Goal: Task Accomplishment & Management: Manage account settings

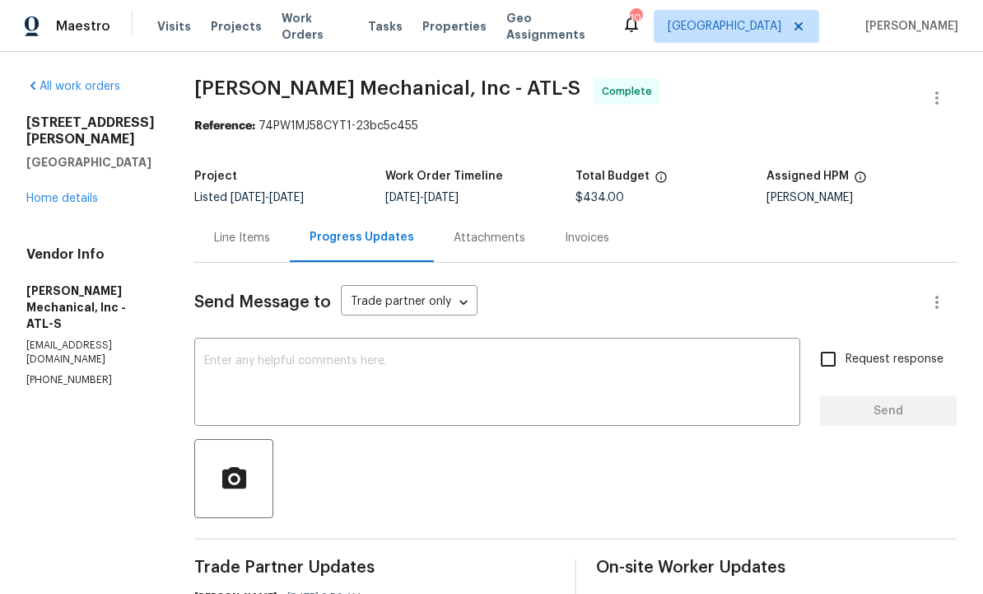
scroll to position [23, 0]
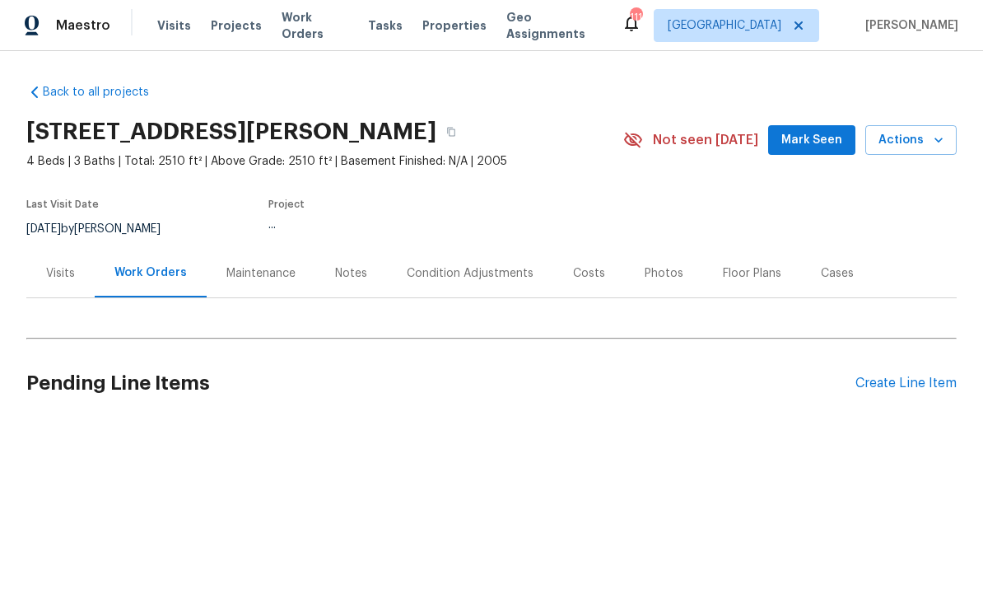
scroll to position [1, 0]
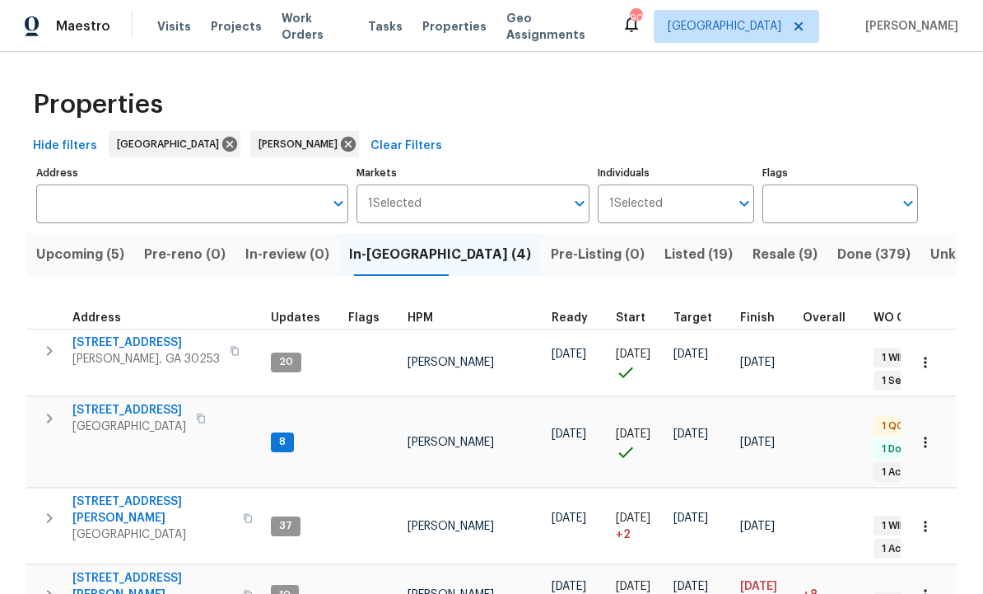
click at [106, 493] on span "280 Hoglen Dr" at bounding box center [152, 509] width 161 height 33
click at [753, 251] on span "Resale (9)" at bounding box center [785, 254] width 65 height 23
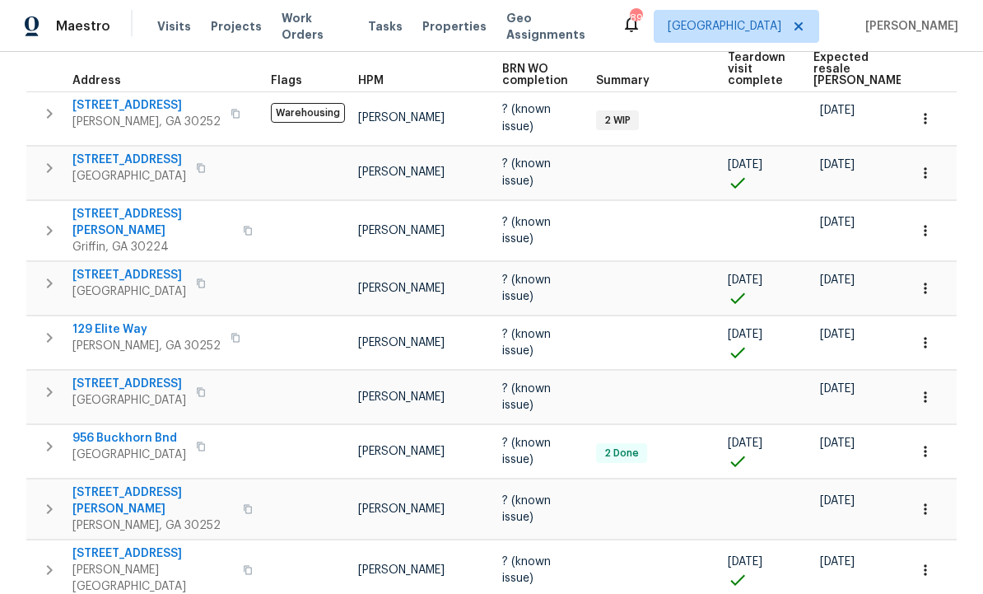
scroll to position [259, 0]
click at [140, 549] on span "131 Morningside Dr" at bounding box center [152, 554] width 161 height 16
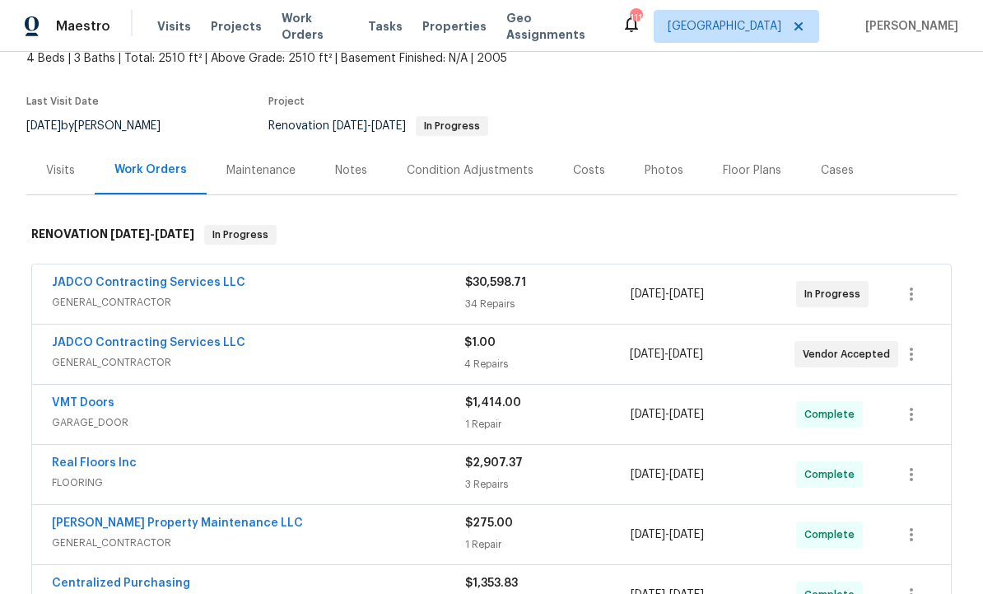
scroll to position [108, 0]
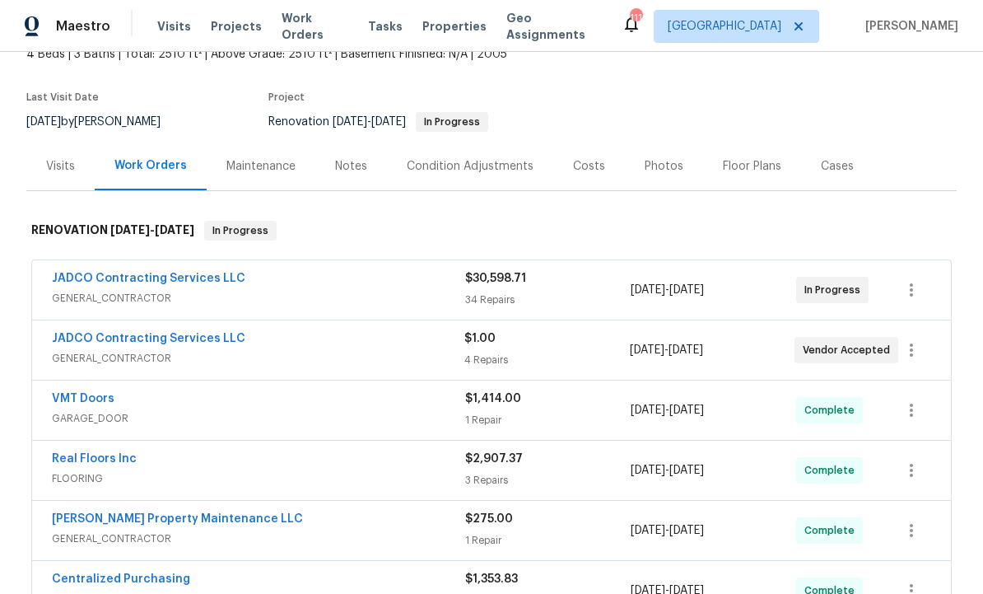
click at [134, 276] on link "JADCO Contracting Services LLC" at bounding box center [149, 279] width 194 height 12
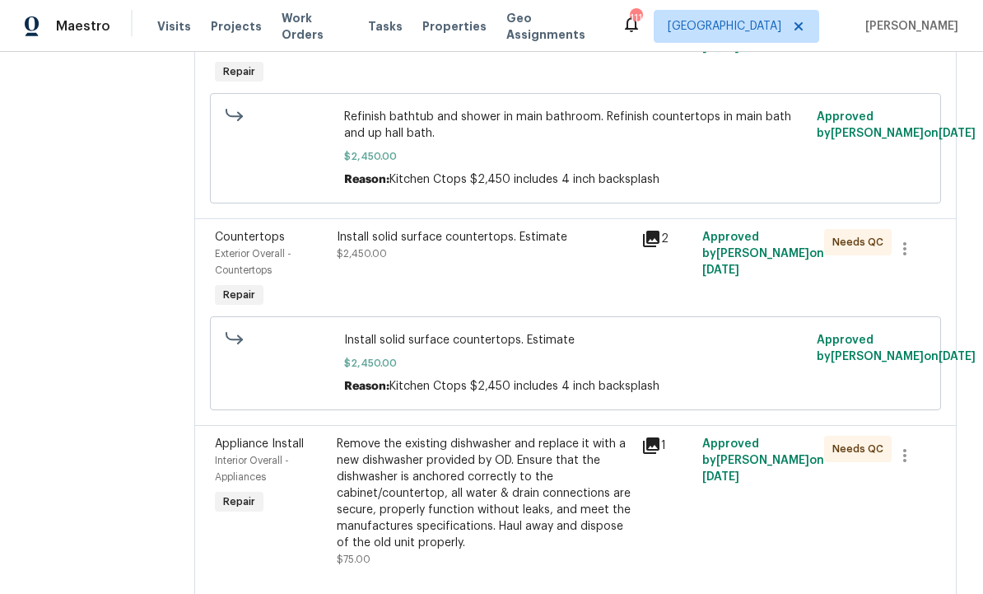
scroll to position [4500, 0]
click at [496, 56] on div "Refinish bathtub and shower in main bathroom. Refinish countertops in main bath…" at bounding box center [484, 31] width 295 height 49
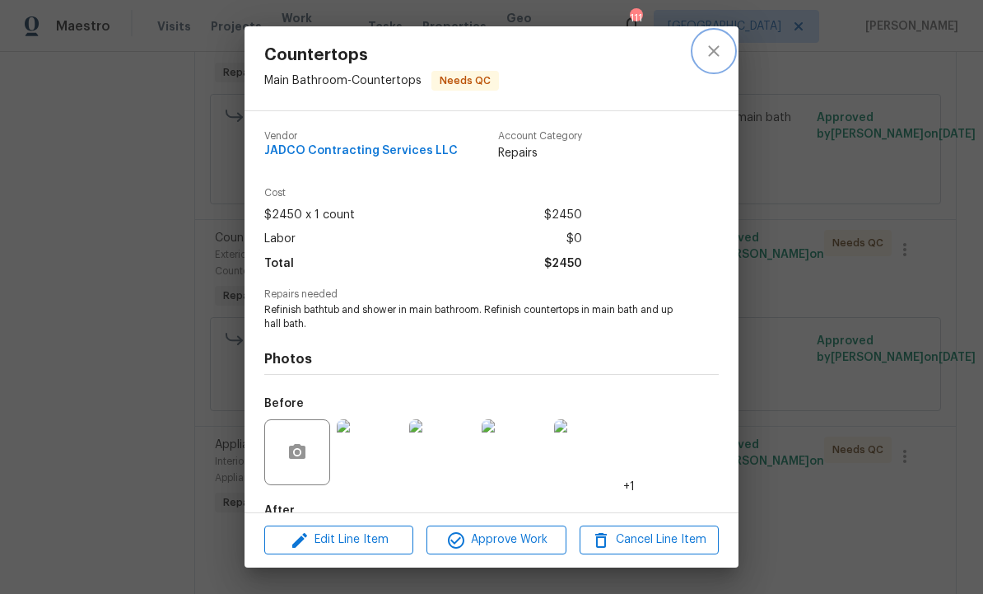
click at [717, 50] on icon "close" at bounding box center [714, 51] width 20 height 20
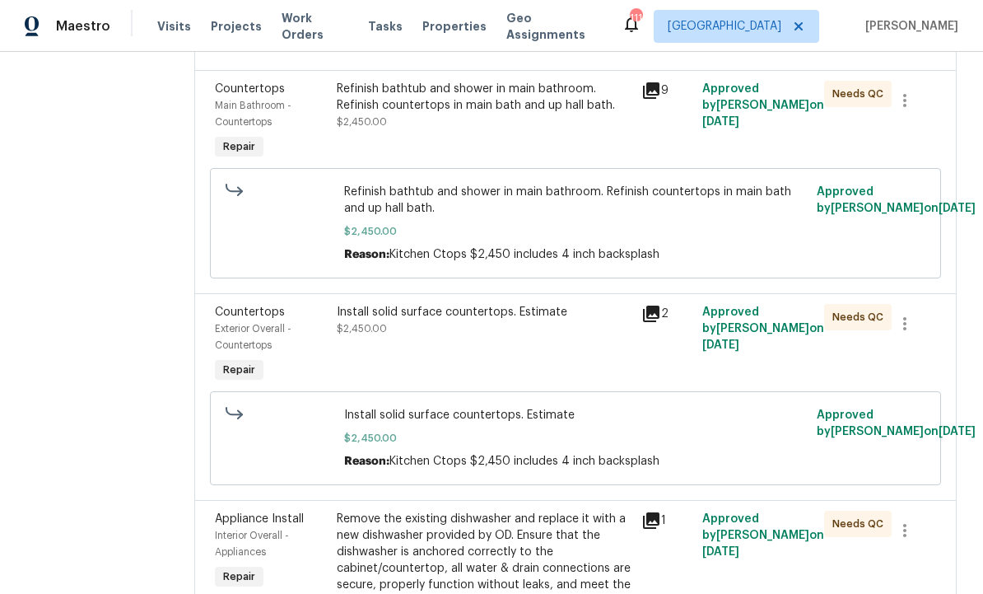
scroll to position [4422, 0]
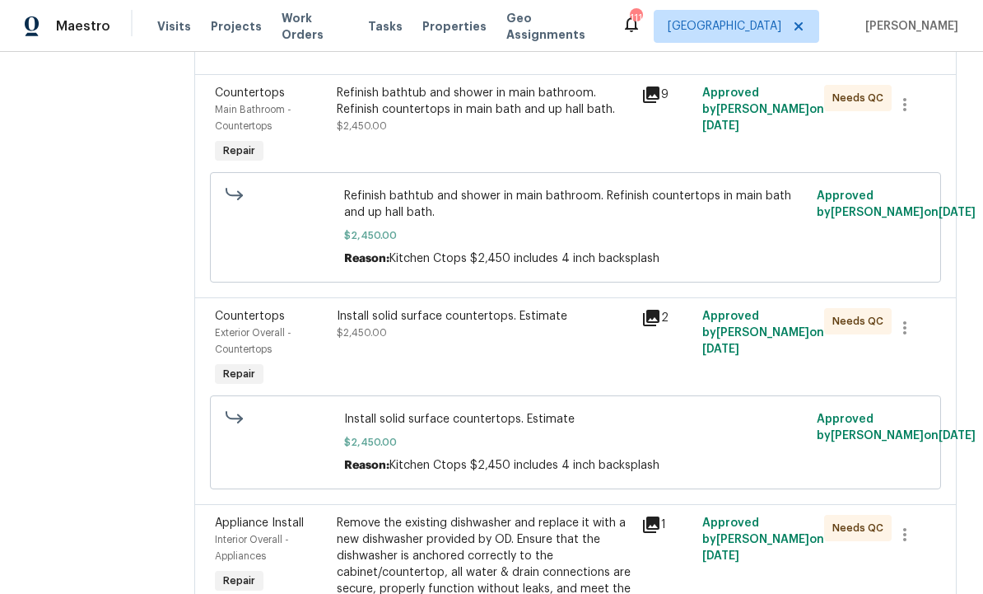
click at [584, 118] on div "Refinish bathtub and shower in main bathroom. Refinish countertops in main bath…" at bounding box center [484, 101] width 295 height 33
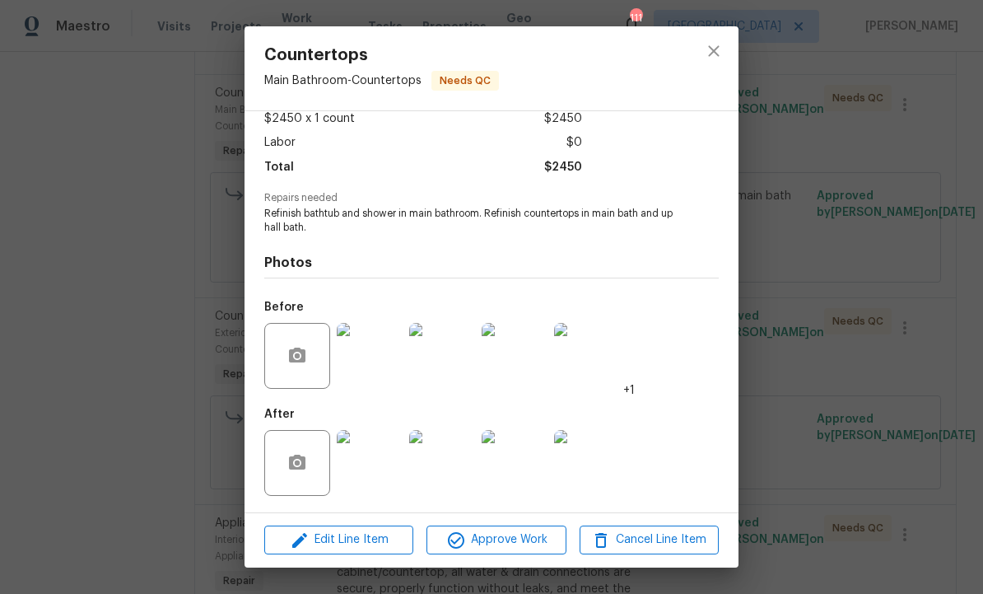
scroll to position [100, 0]
click at [357, 534] on span "Edit Line Item" at bounding box center [338, 539] width 139 height 21
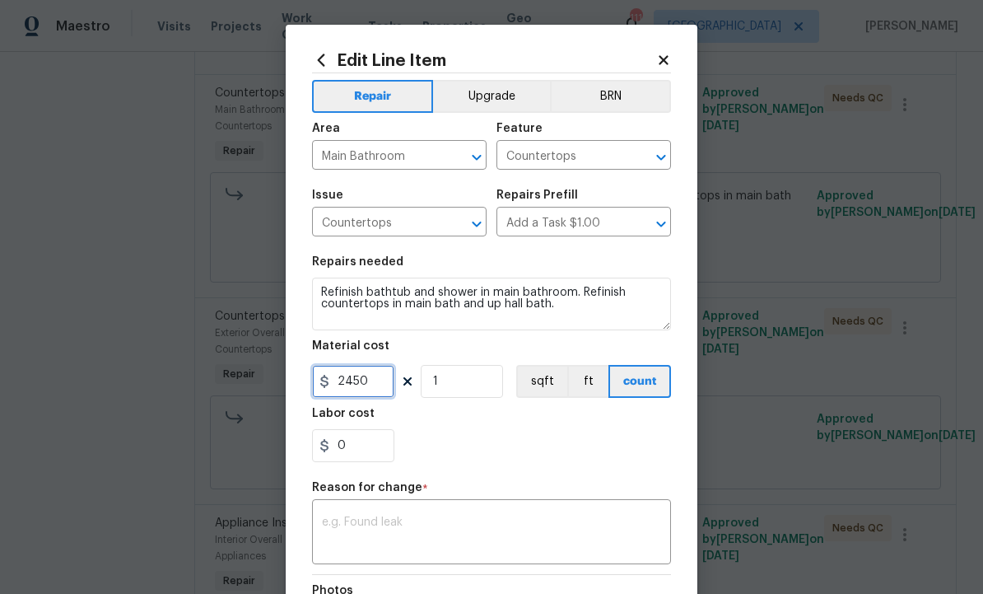
click at [375, 390] on input "2450" at bounding box center [353, 381] width 82 height 33
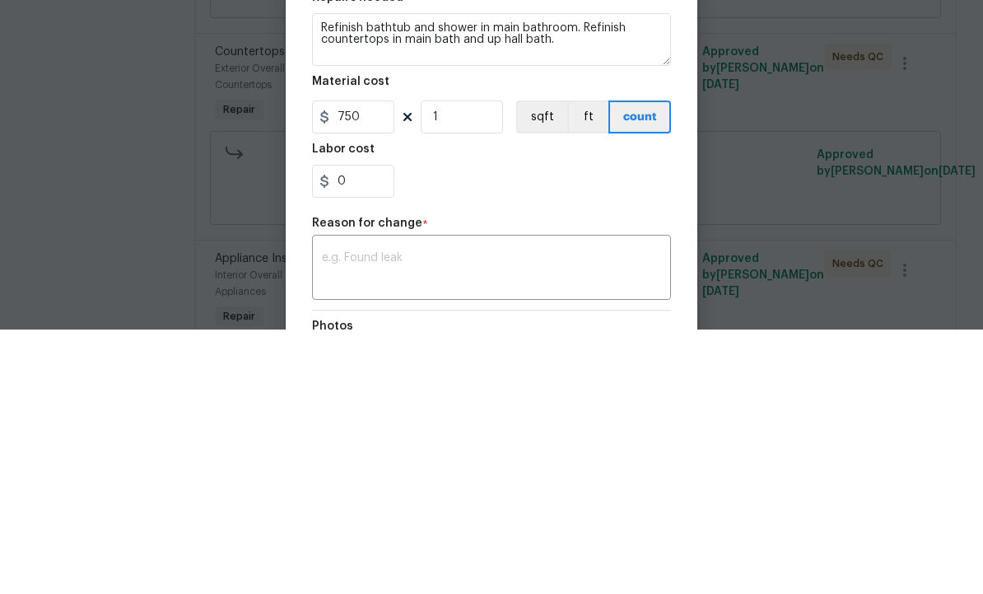
scroll to position [55, 0]
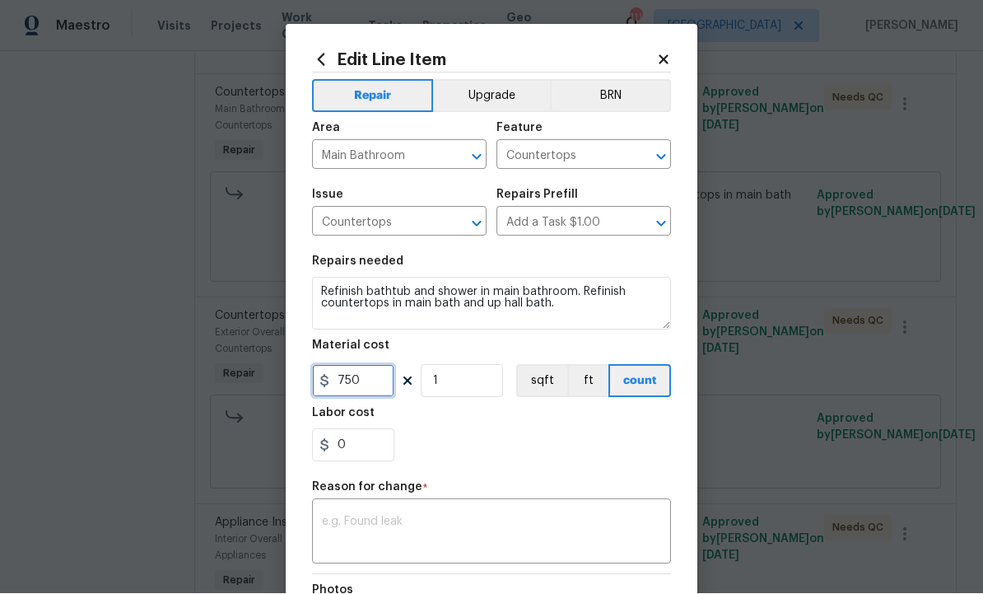
type input "750"
click at [412, 529] on textarea at bounding box center [491, 533] width 339 height 35
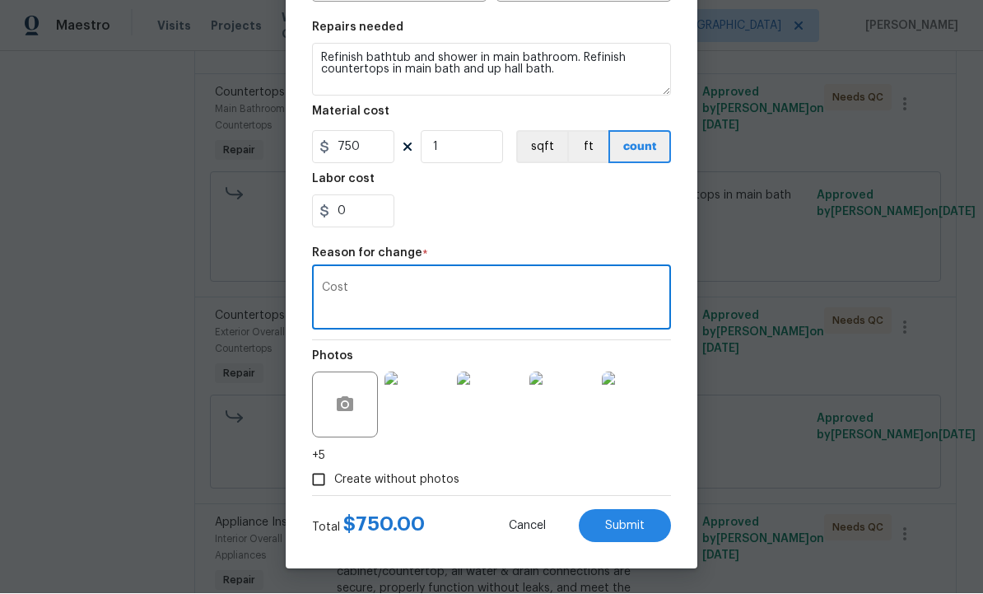
scroll to position [237, 0]
type textarea "Cost"
click at [623, 520] on span "Submit" at bounding box center [625, 526] width 40 height 12
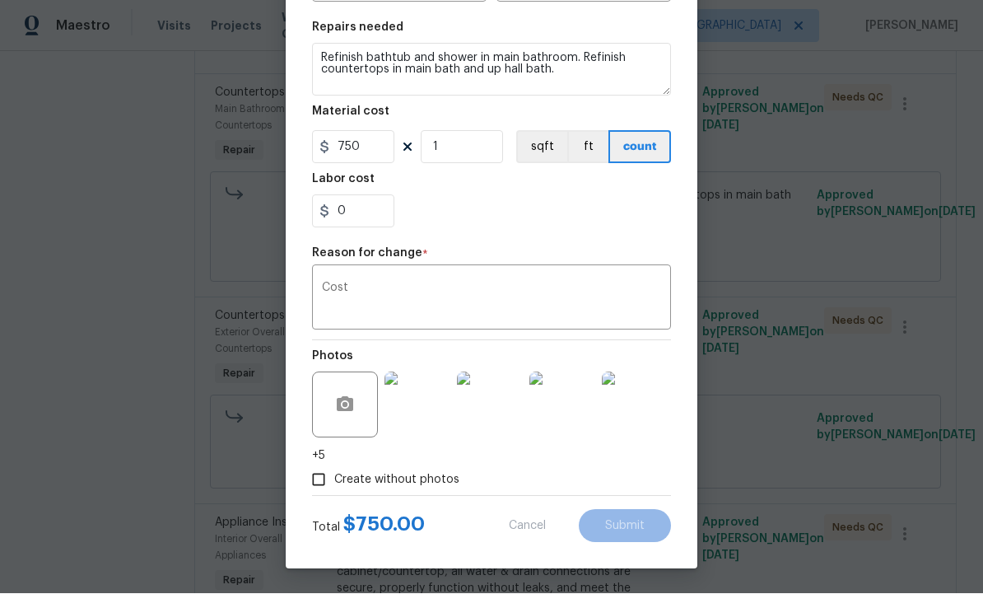
type input "2450"
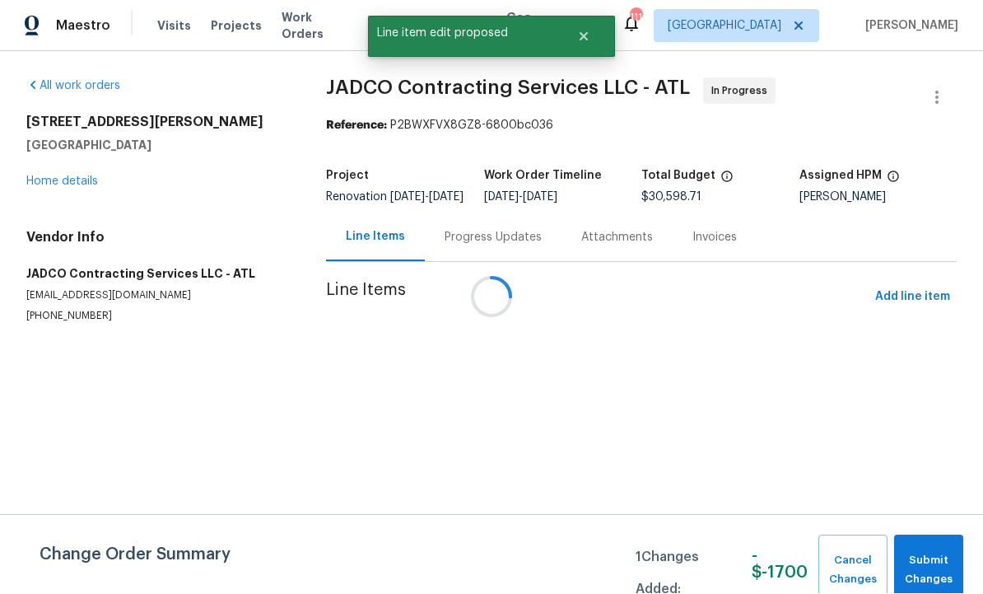
scroll to position [1, 0]
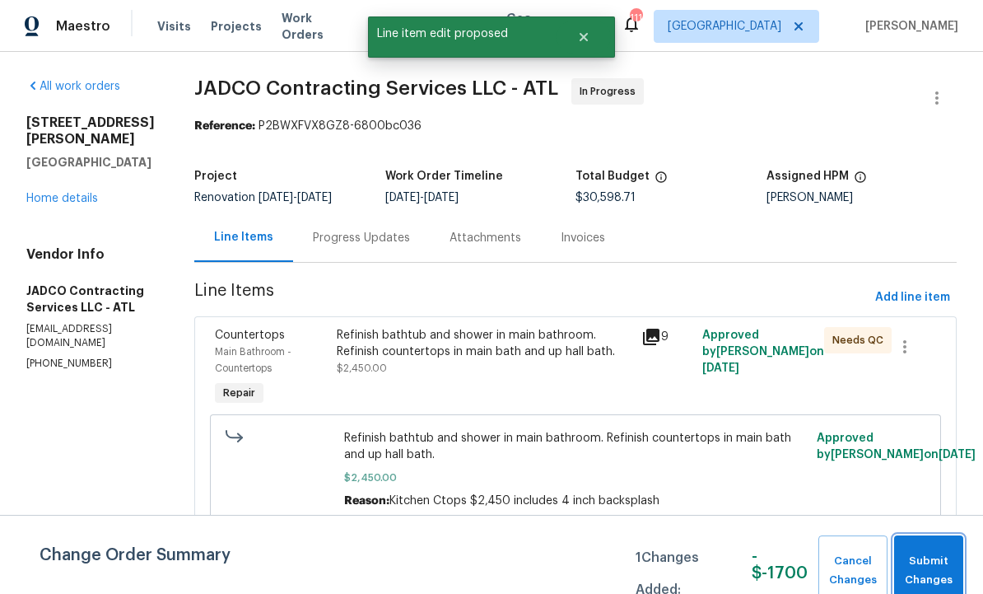
click at [930, 562] on span "Submit Changes" at bounding box center [928, 571] width 53 height 38
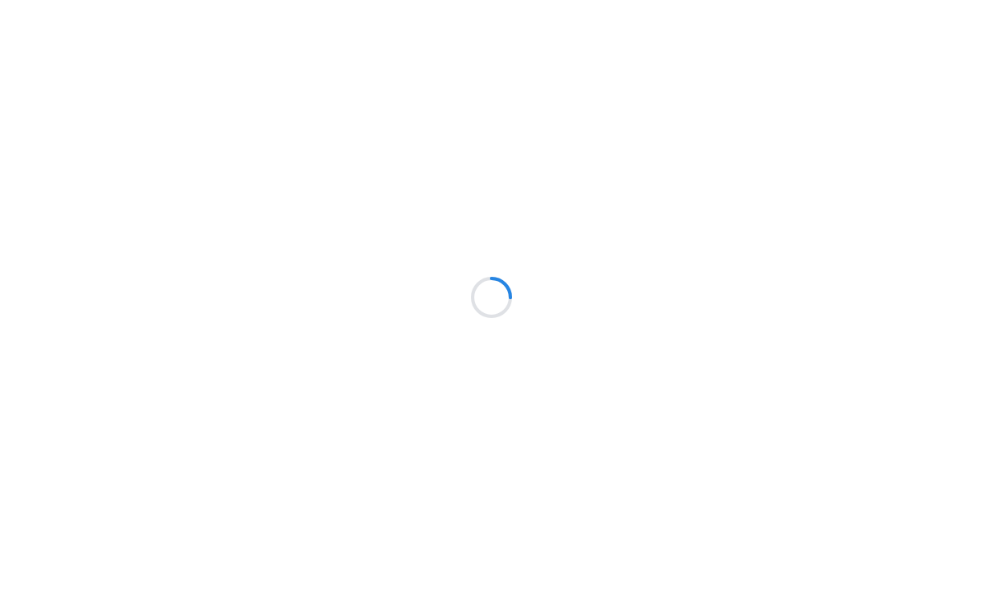
scroll to position [1, 0]
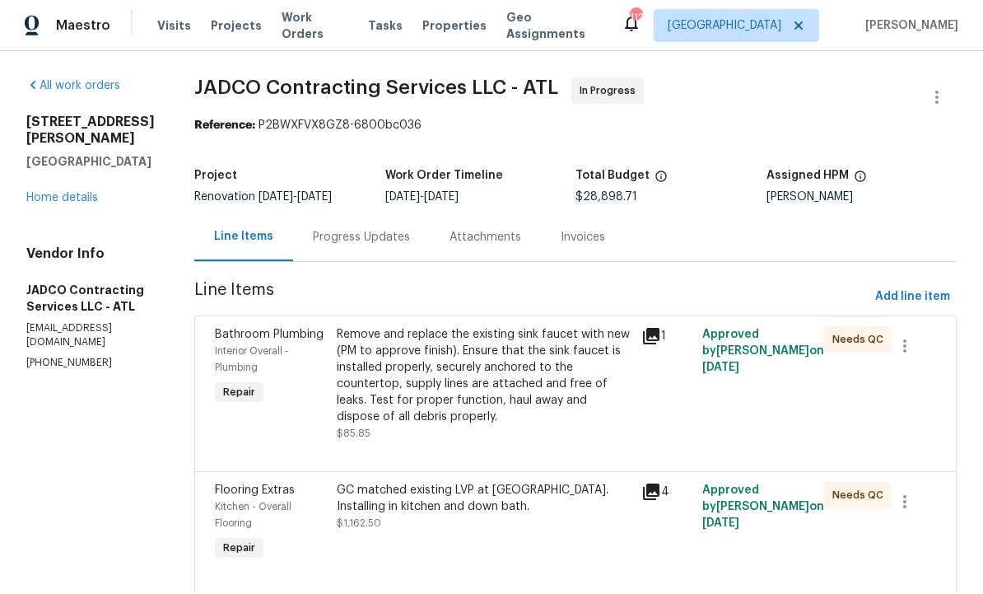
click at [518, 340] on div "Remove and replace the existing sink faucet with new (PM to approve finish). En…" at bounding box center [484, 376] width 295 height 99
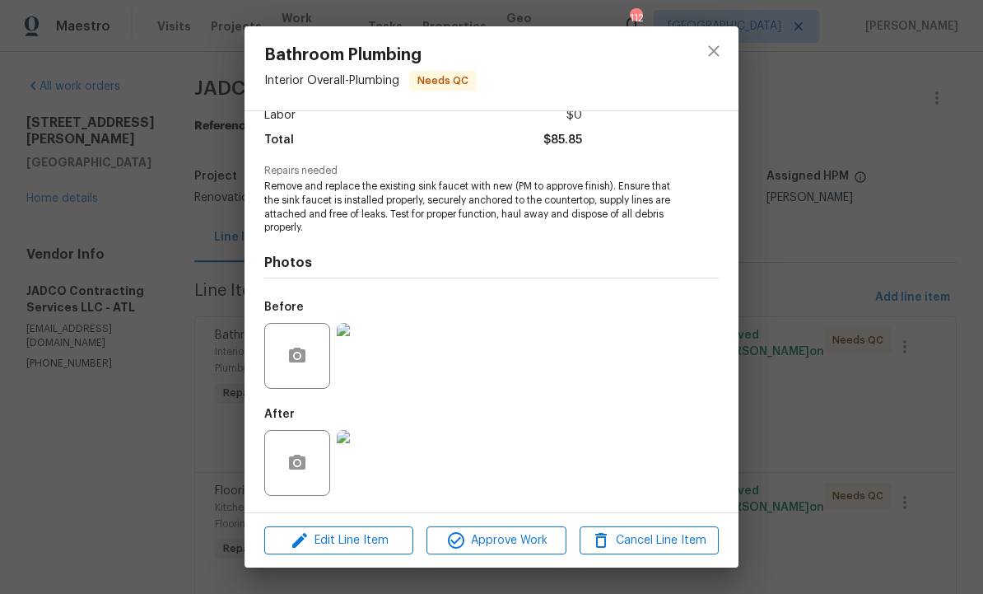
scroll to position [126, 0]
click at [492, 542] on span "Approve Work" at bounding box center [495, 540] width 129 height 21
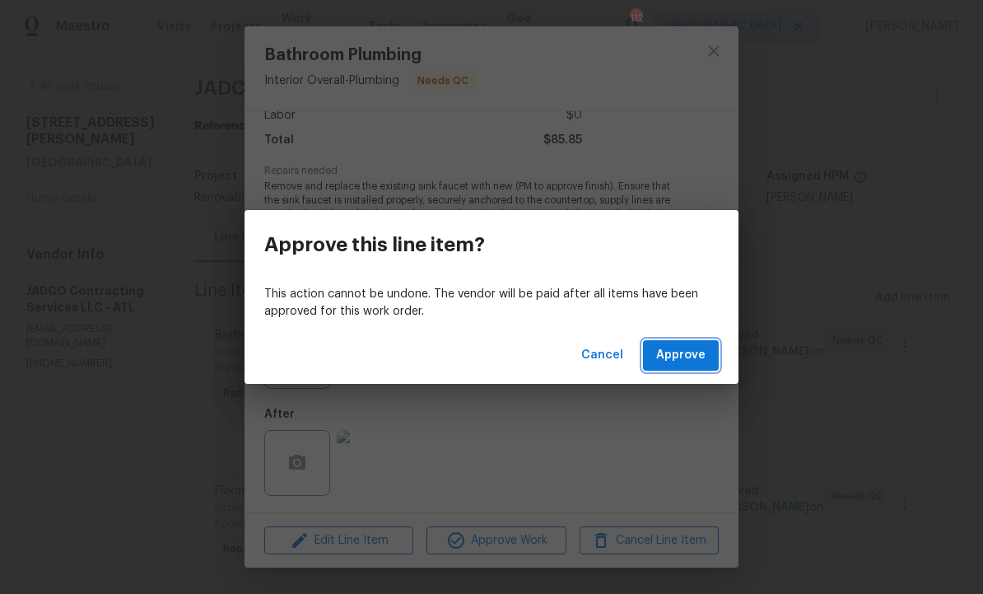
click at [674, 357] on span "Approve" at bounding box center [680, 355] width 49 height 21
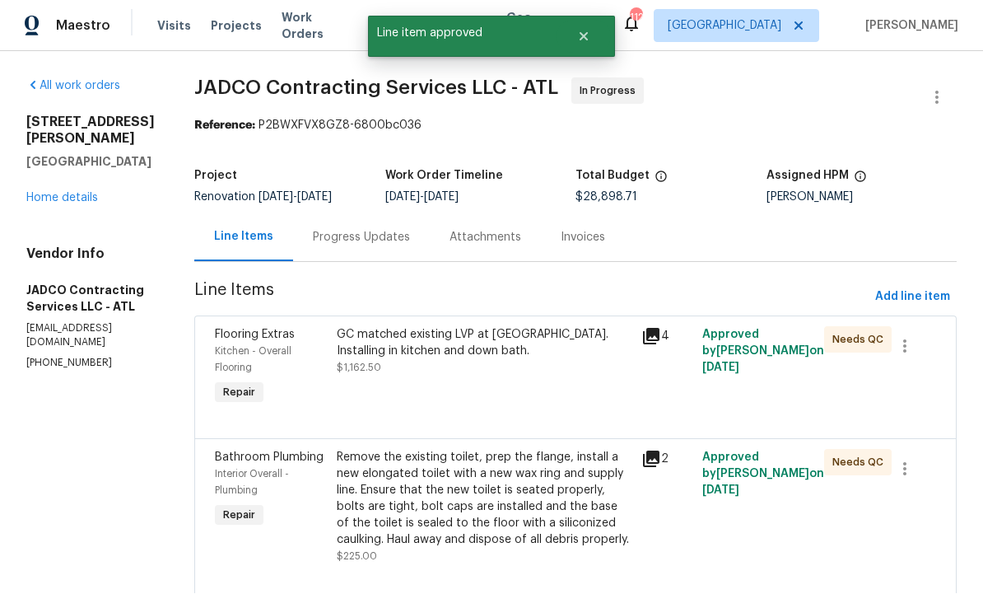
scroll to position [1, 0]
click at [548, 390] on div "GC matched existing LVP at Home Depot. Installing in kitchen and down bath. $1,…" at bounding box center [484, 368] width 305 height 92
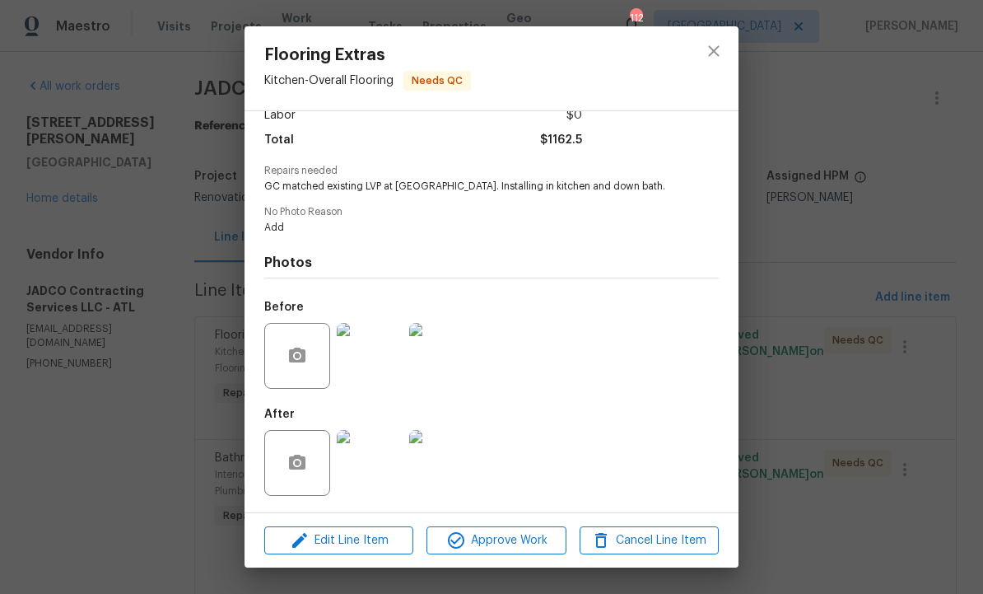
scroll to position [128, 0]
click at [501, 540] on span "Approve Work" at bounding box center [495, 540] width 129 height 21
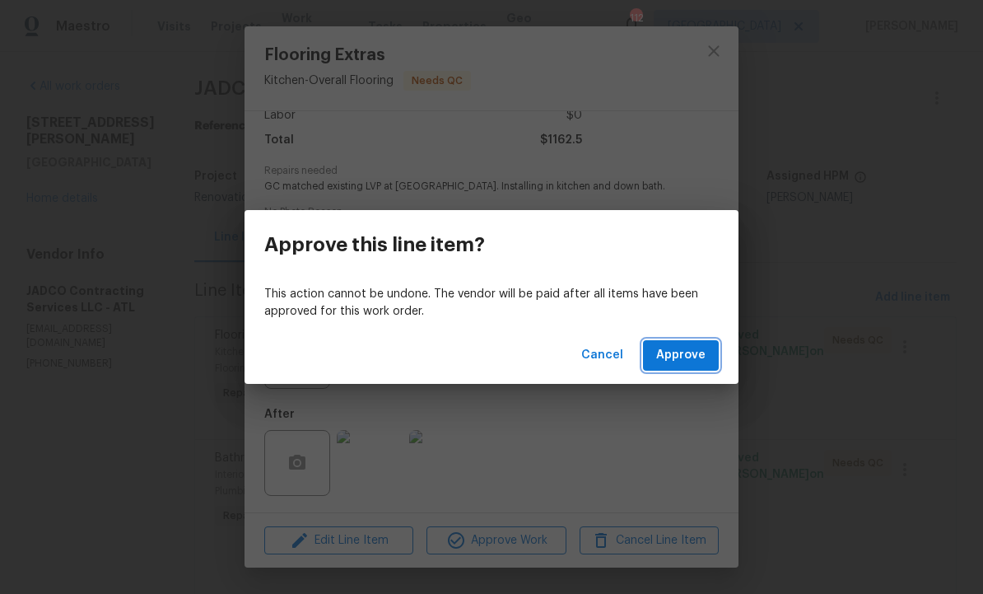
click at [677, 361] on span "Approve" at bounding box center [680, 355] width 49 height 21
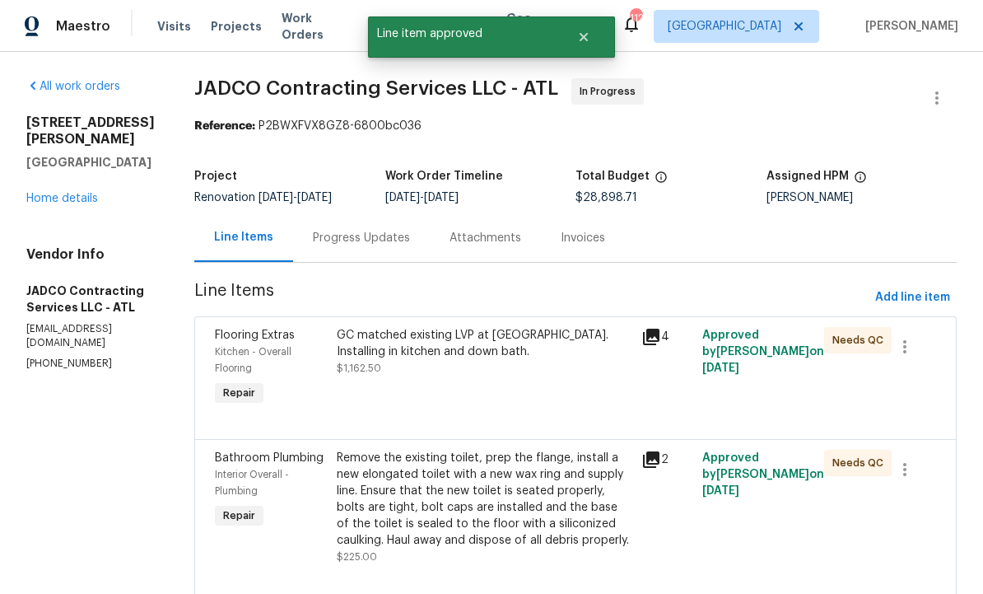
scroll to position [0, 0]
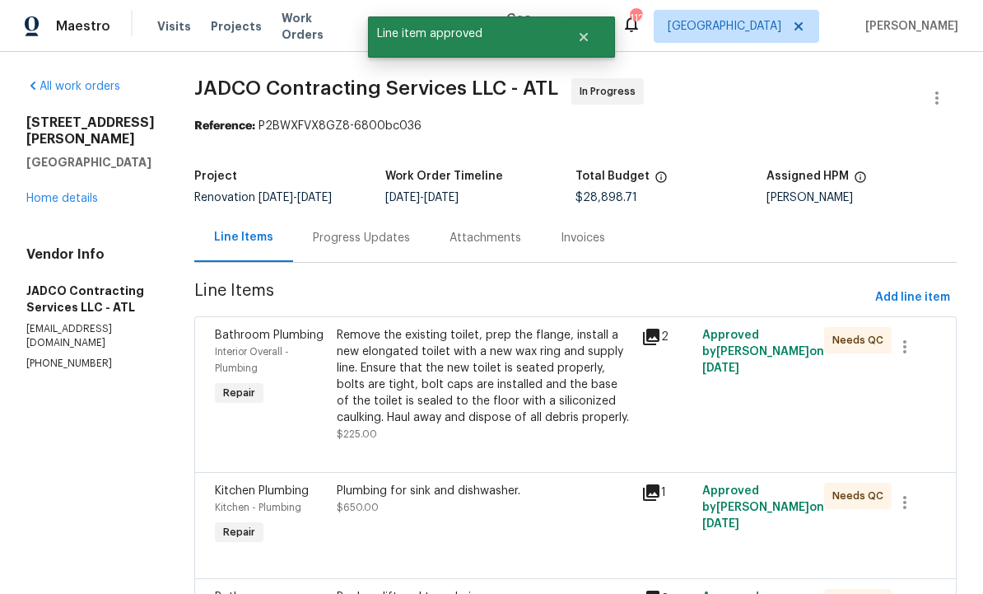
click at [584, 390] on div "Remove the existing toilet, prep the flange, install a new elongated toilet wit…" at bounding box center [484, 376] width 295 height 99
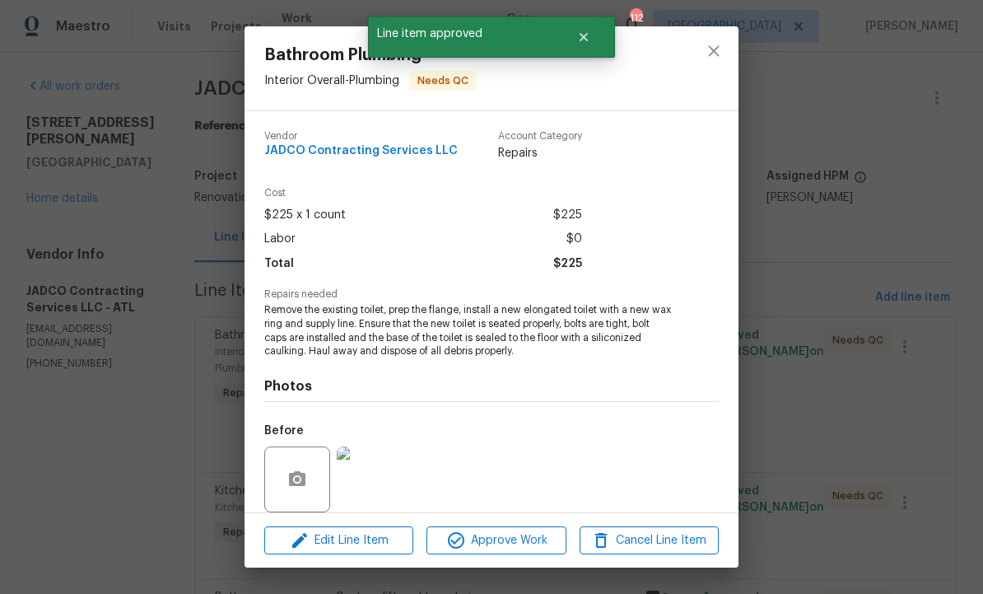
click at [500, 543] on span "Approve Work" at bounding box center [495, 540] width 129 height 21
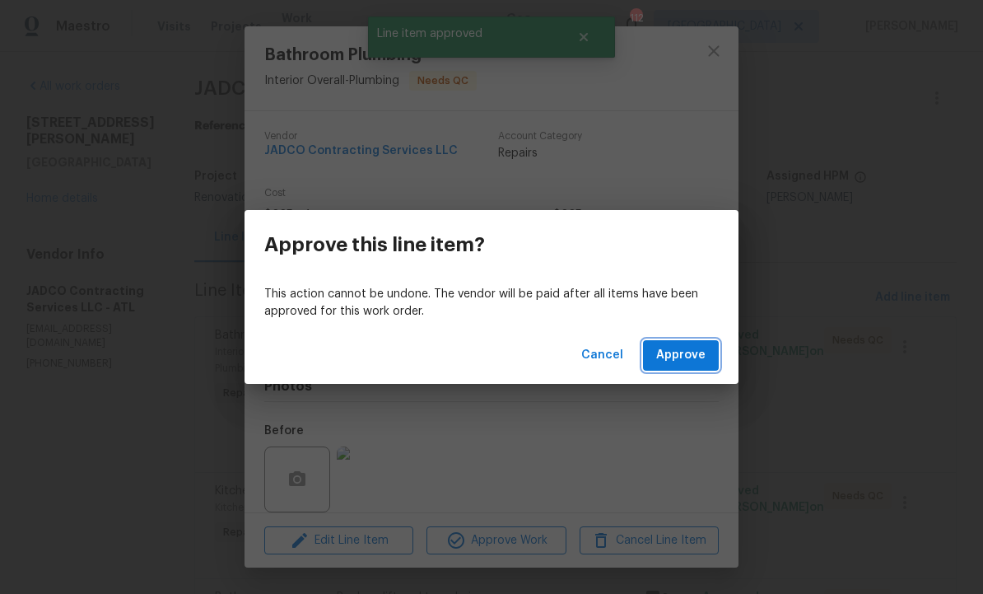
click at [679, 362] on span "Approve" at bounding box center [680, 355] width 49 height 21
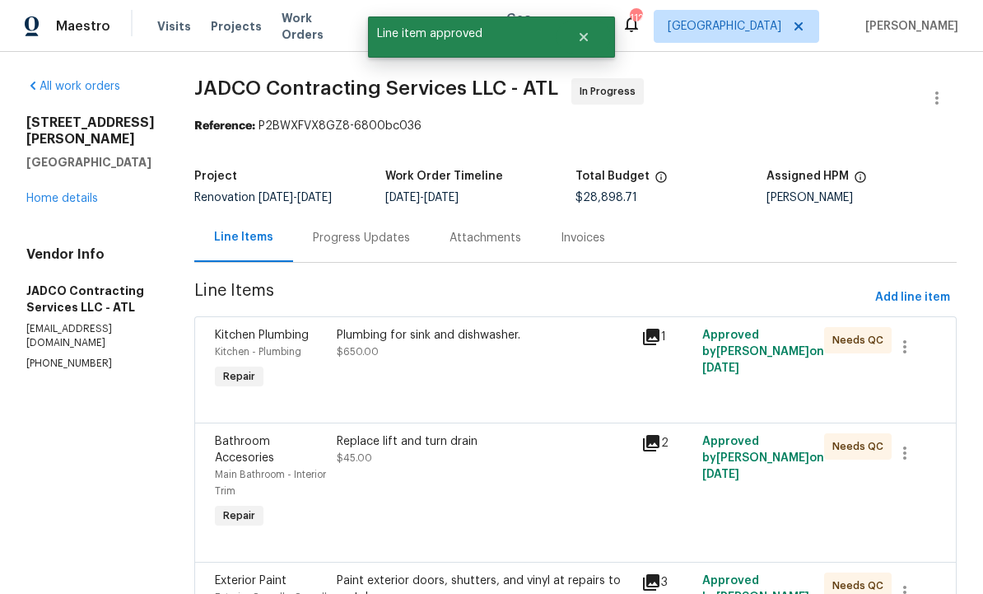
click at [564, 387] on div "Plumbing for sink and dishwasher. $650.00" at bounding box center [484, 360] width 305 height 76
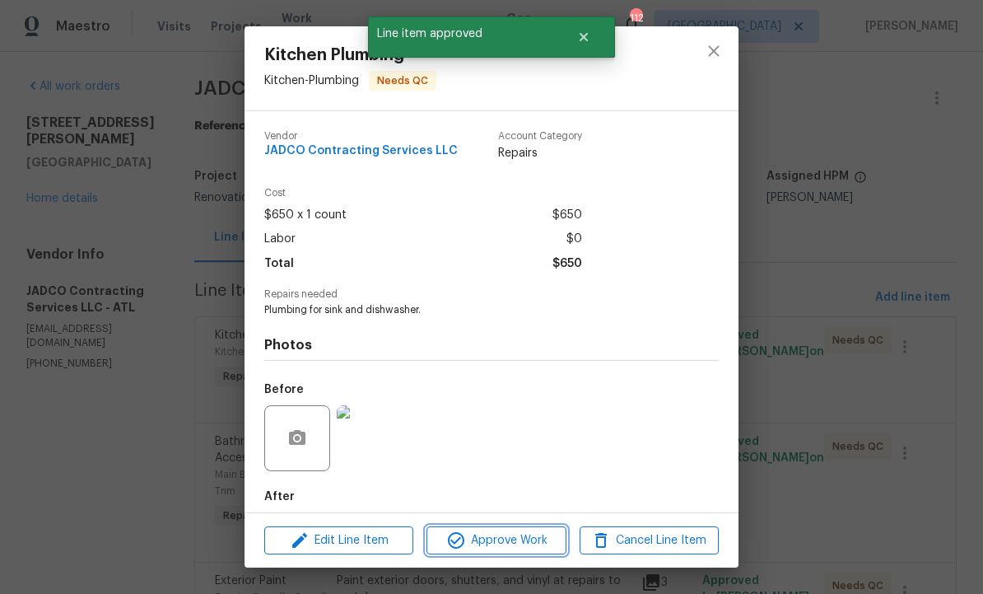
click at [513, 538] on span "Approve Work" at bounding box center [495, 540] width 129 height 21
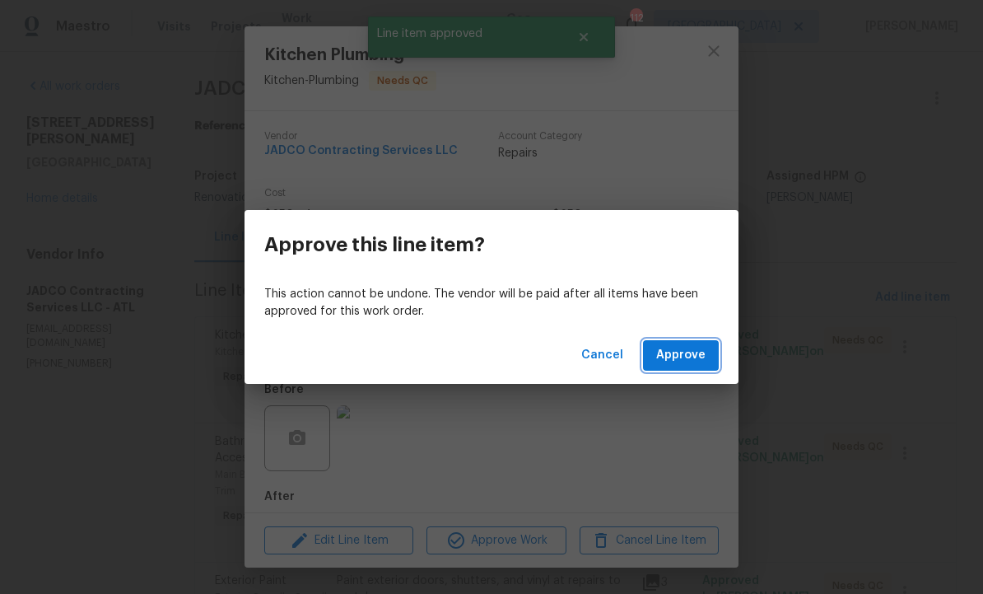
click at [686, 351] on span "Approve" at bounding box center [680, 355] width 49 height 21
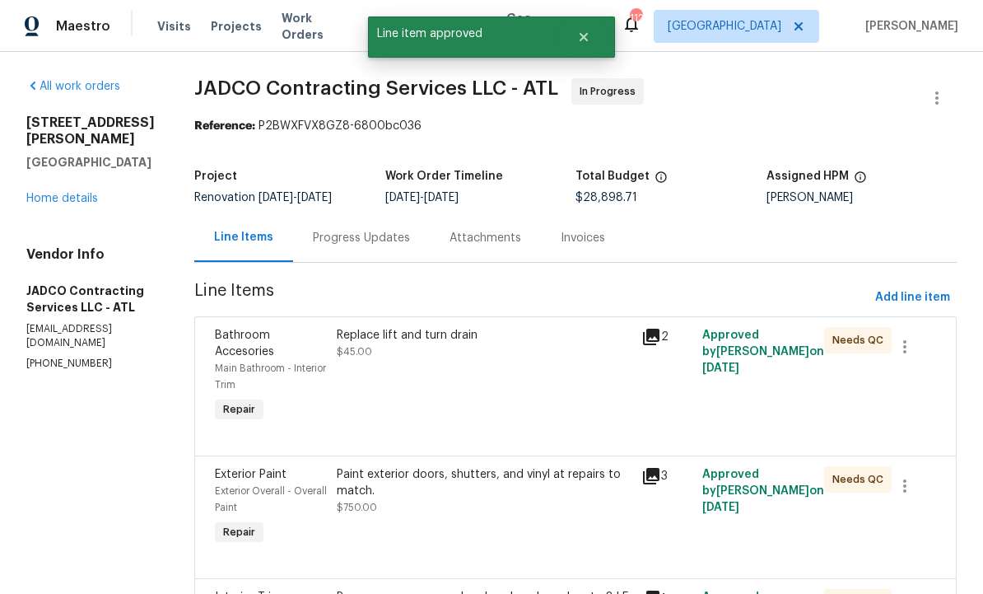
click at [551, 426] on div "Replace lift and turn drain $45.00" at bounding box center [484, 376] width 305 height 109
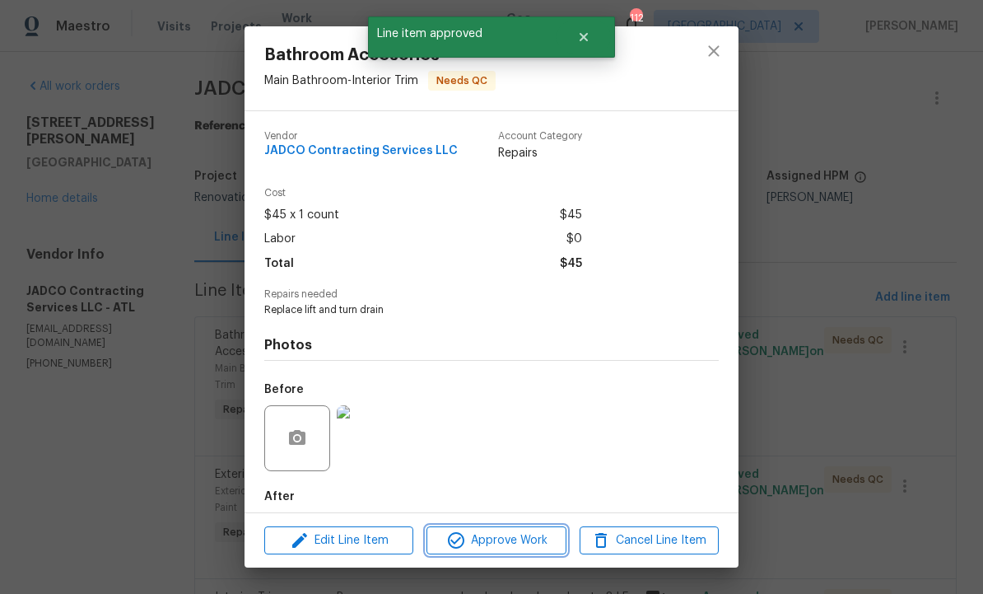
click at [520, 539] on span "Approve Work" at bounding box center [495, 540] width 129 height 21
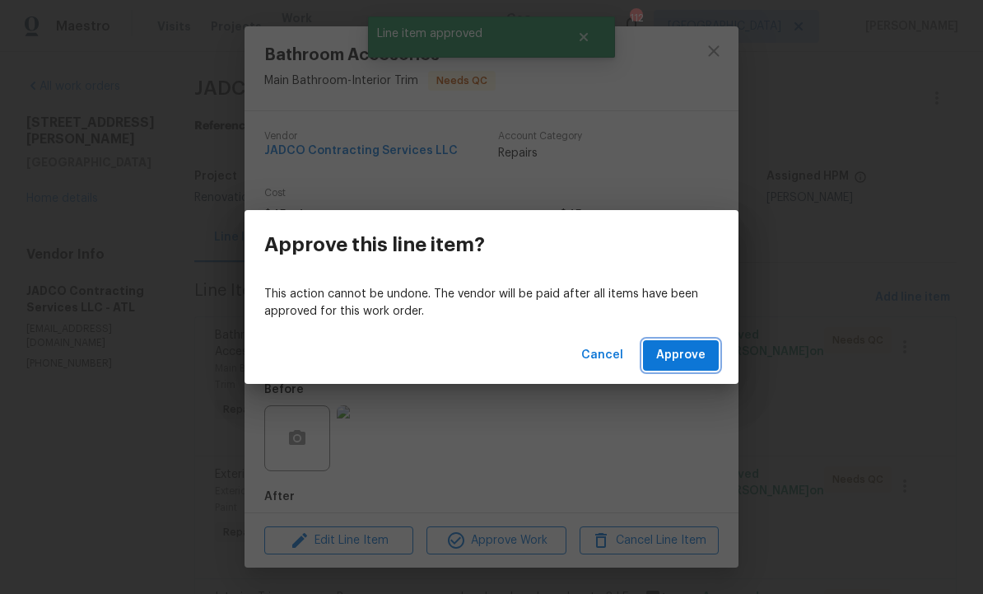
click at [700, 356] on span "Approve" at bounding box center [680, 355] width 49 height 21
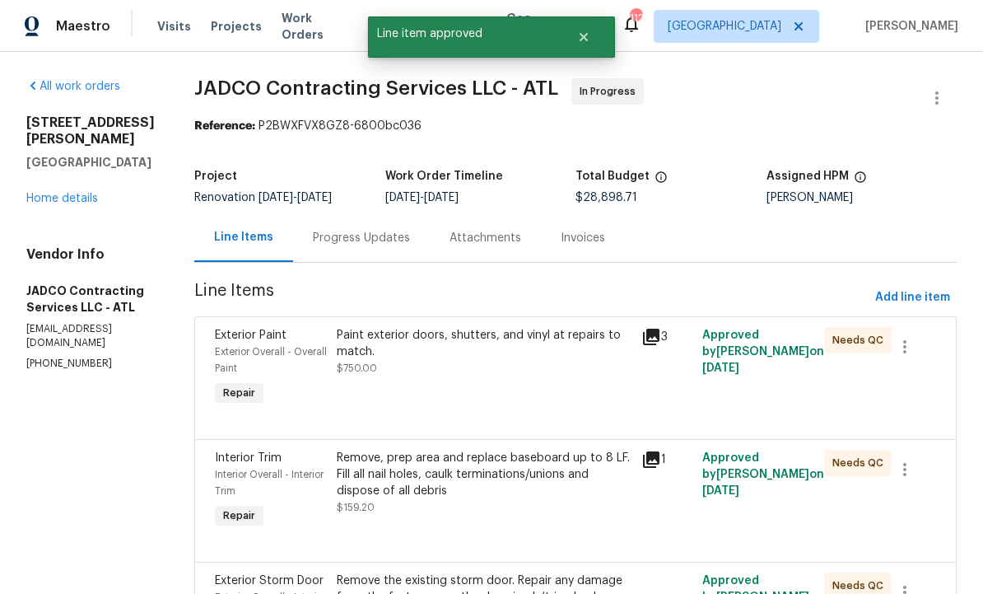
click at [539, 408] on div "Paint exterior doors, shutters, and vinyl at repairs to match. $750.00" at bounding box center [484, 368] width 305 height 92
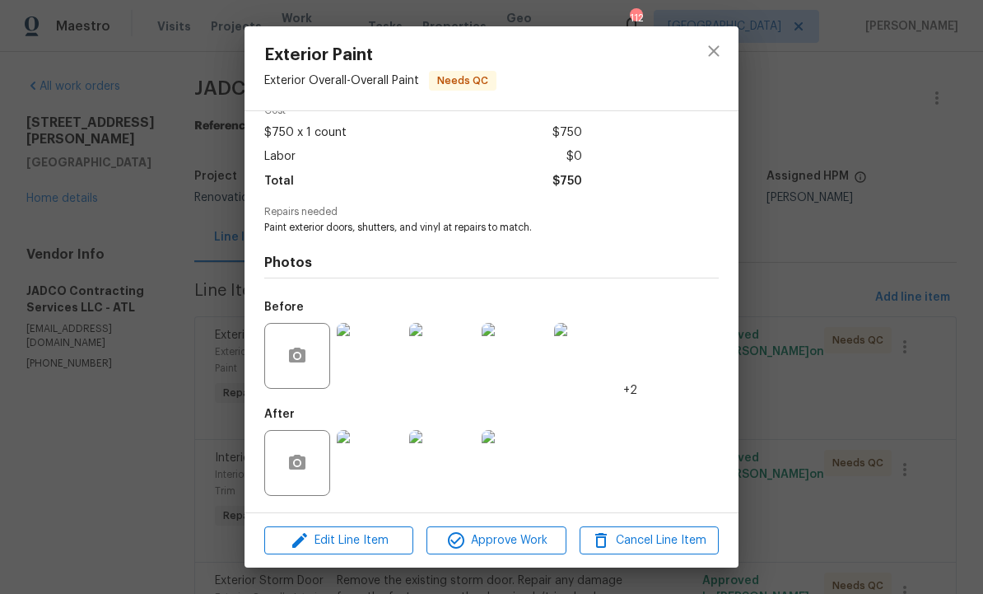
scroll to position [86, 0]
click at [505, 543] on span "Approve Work" at bounding box center [495, 540] width 129 height 21
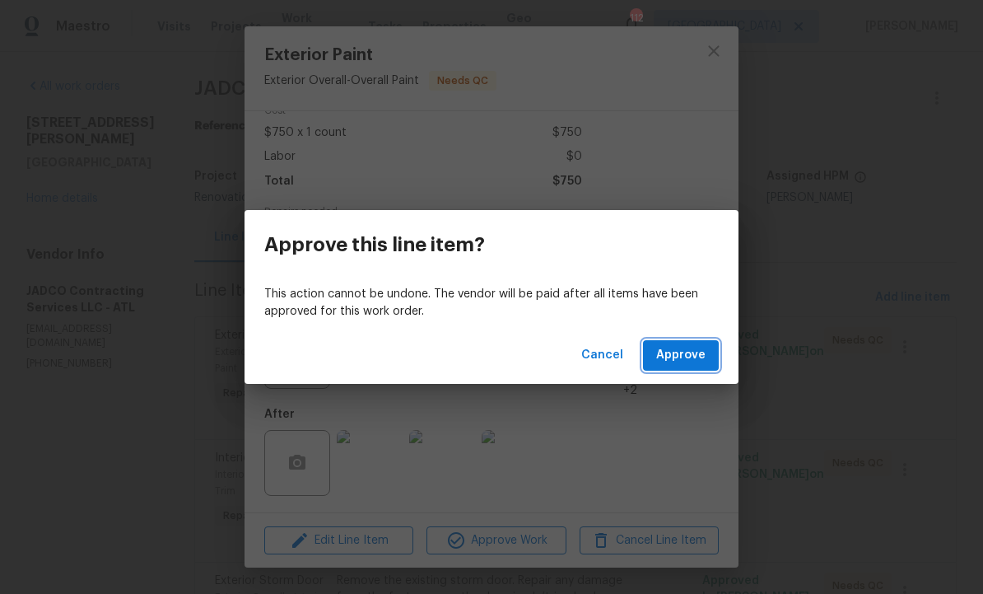
click at [685, 354] on span "Approve" at bounding box center [680, 355] width 49 height 21
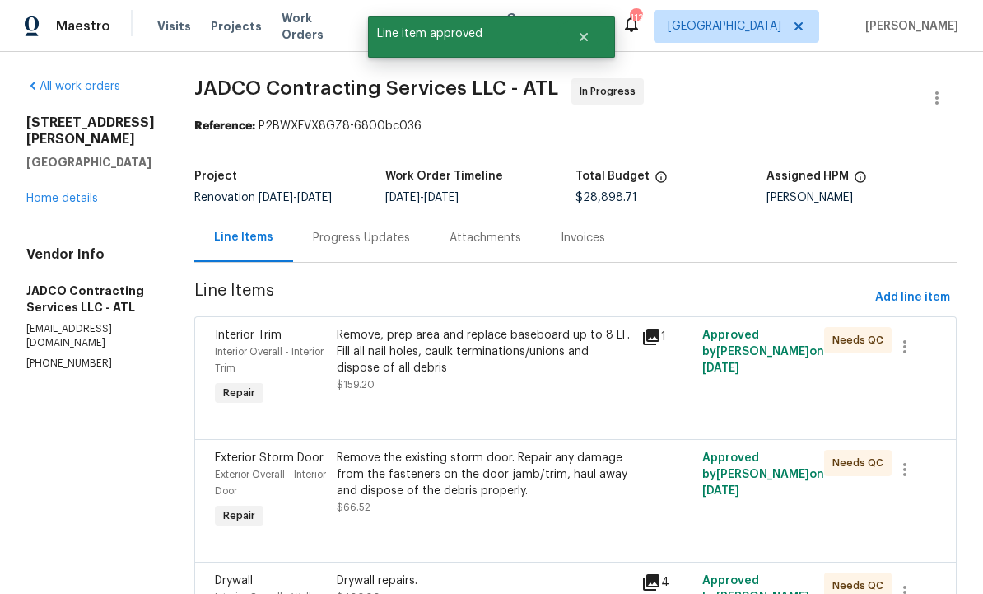
click at [571, 389] on div "Remove, prep area and replace baseboard up to 8 LF. Fill all nail holes, caulk …" at bounding box center [484, 360] width 295 height 66
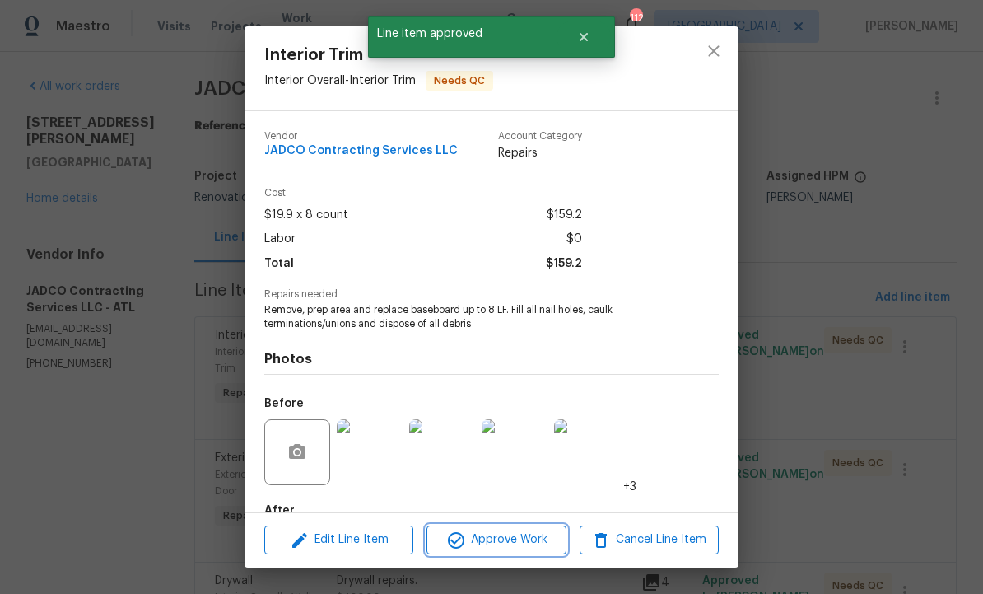
click at [510, 539] on span "Approve Work" at bounding box center [495, 539] width 129 height 21
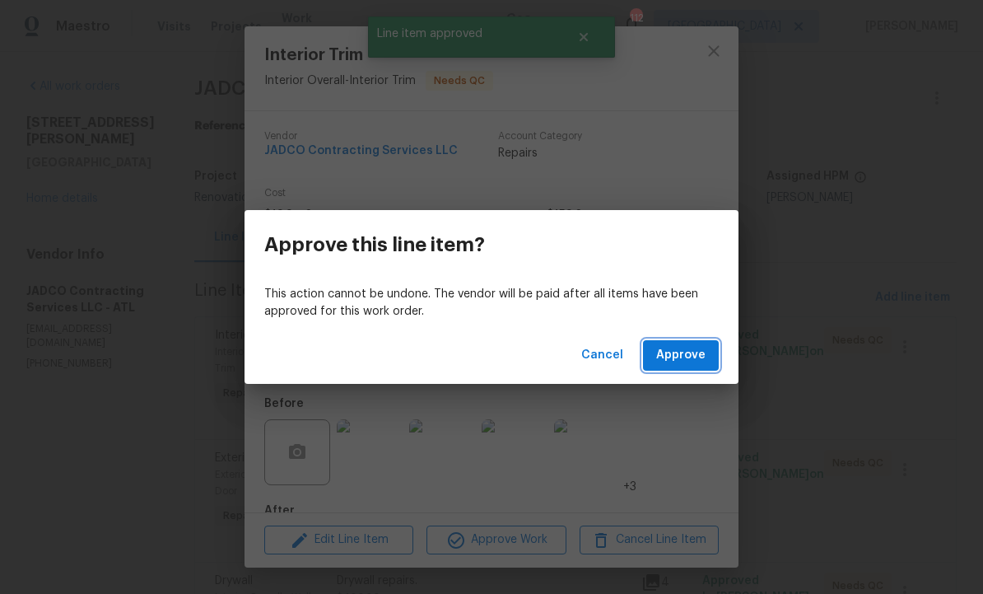
click at [693, 350] on span "Approve" at bounding box center [680, 355] width 49 height 21
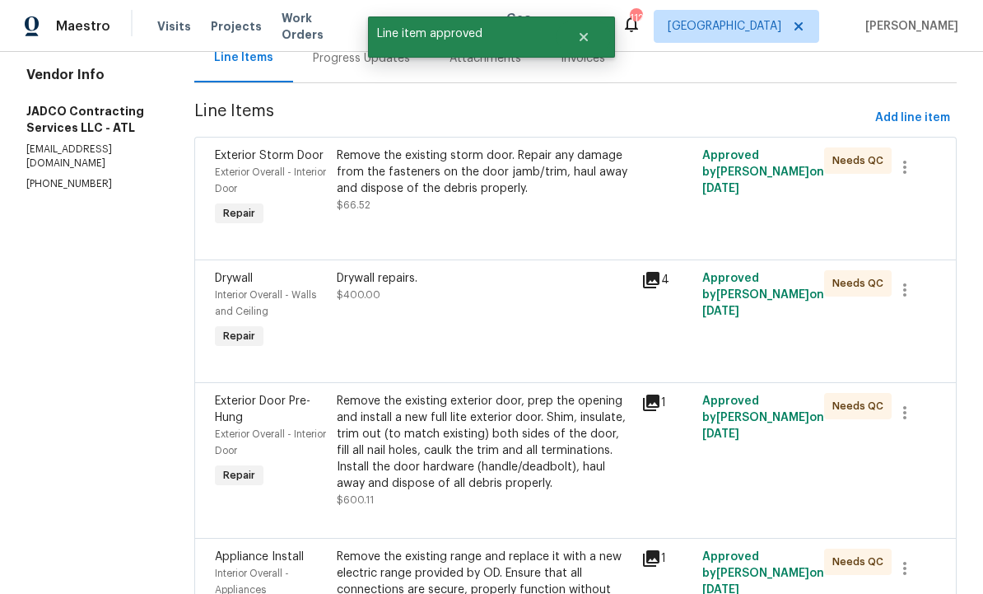
scroll to position [195, 0]
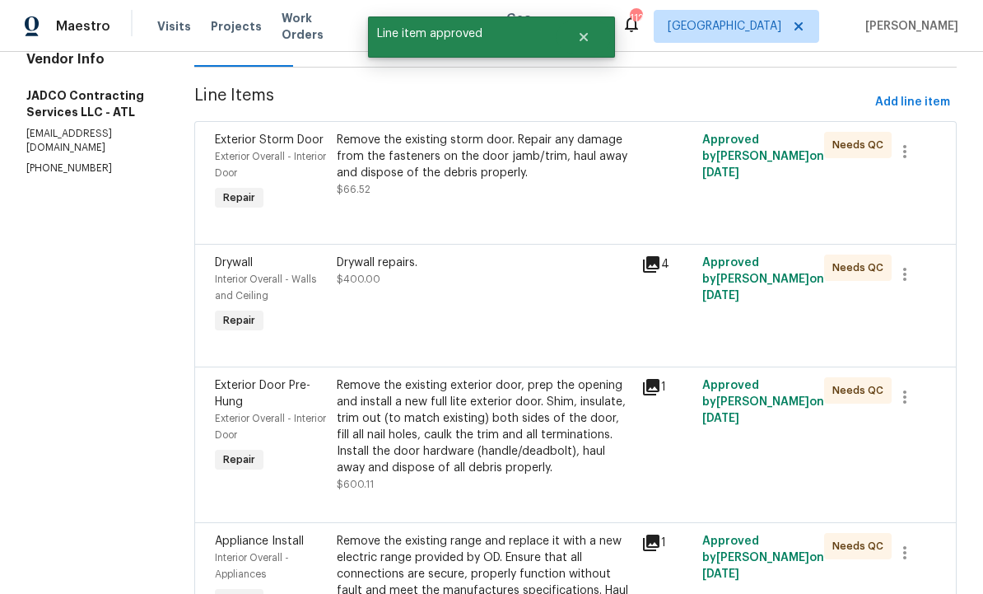
click at [557, 212] on div "Remove the existing storm door. Repair any damage from the fasteners on the doo…" at bounding box center [484, 173] width 305 height 92
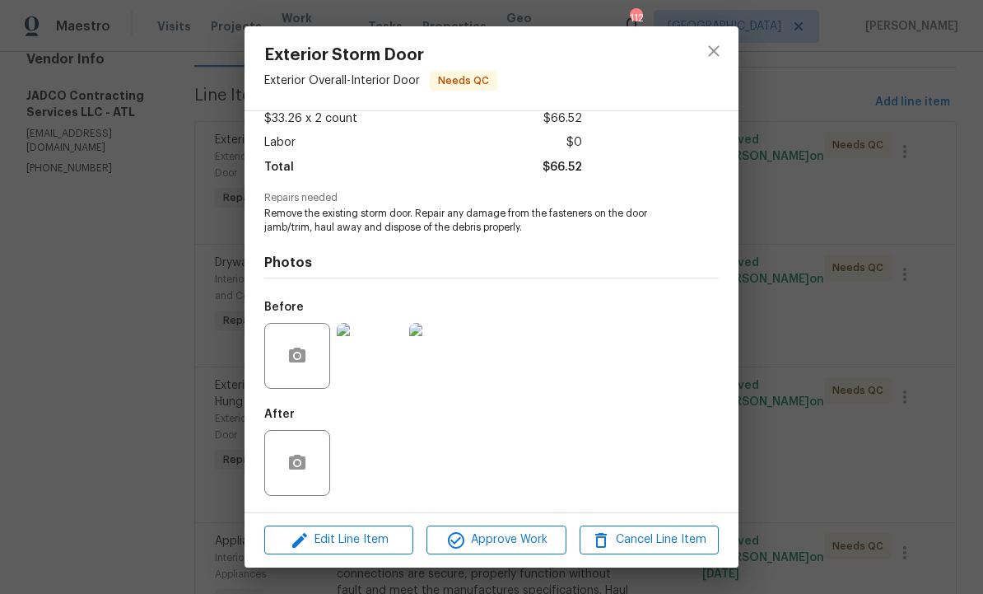
scroll to position [100, 0]
click at [457, 364] on img at bounding box center [442, 356] width 66 height 66
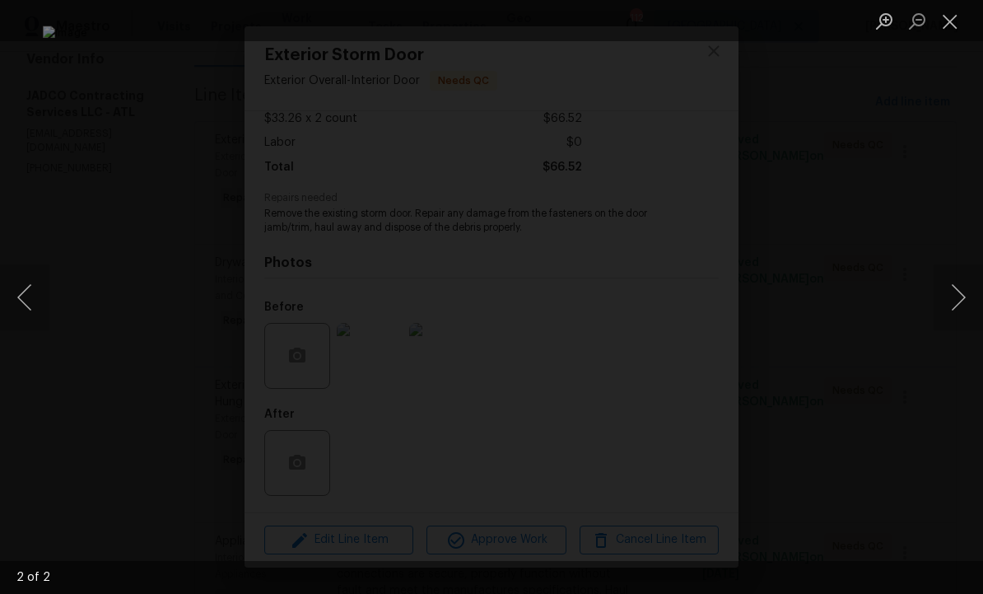
click at [951, 26] on button "Close lightbox" at bounding box center [950, 21] width 33 height 29
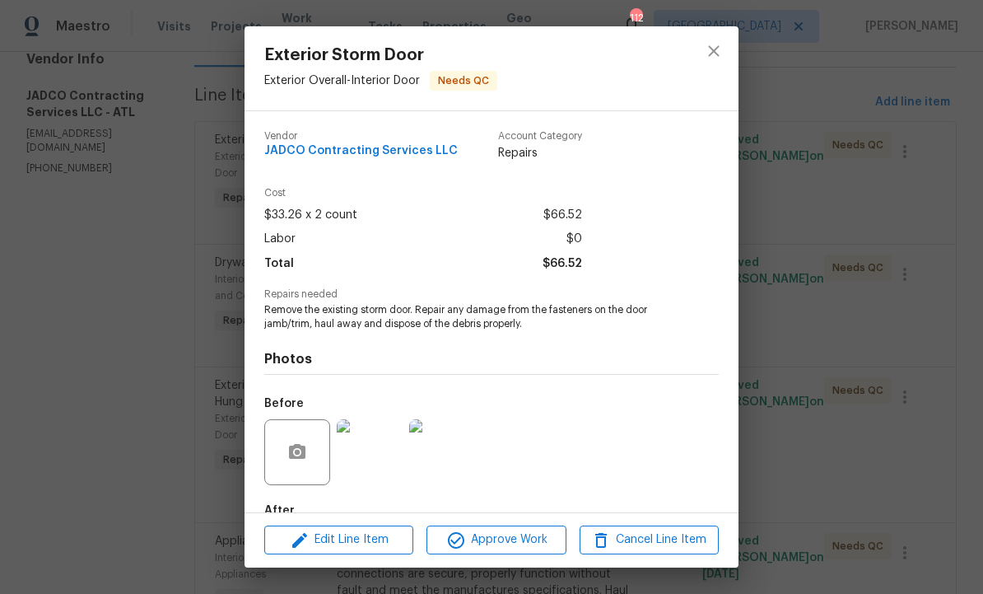
scroll to position [0, 0]
click at [718, 49] on icon "close" at bounding box center [714, 51] width 20 height 20
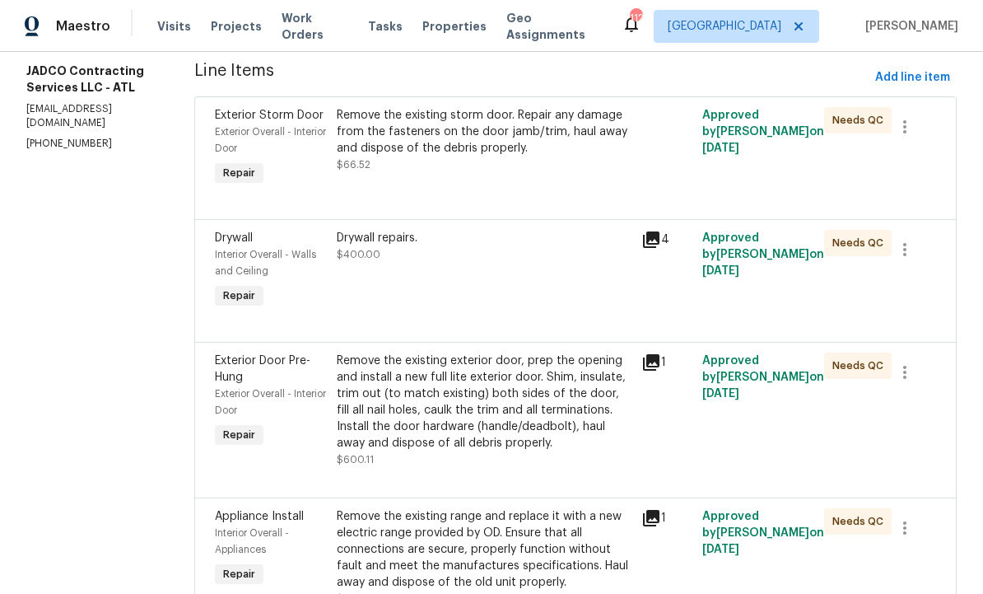
scroll to position [261, 0]
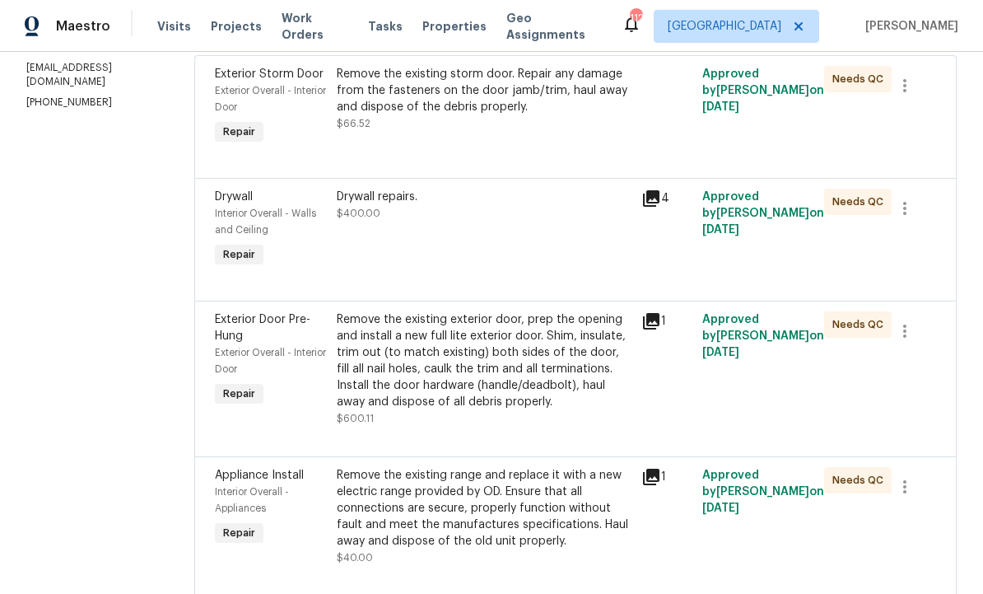
click at [582, 291] on div at bounding box center [575, 281] width 721 height 20
click at [581, 276] on div "Drywall repairs. $400.00" at bounding box center [484, 230] width 305 height 92
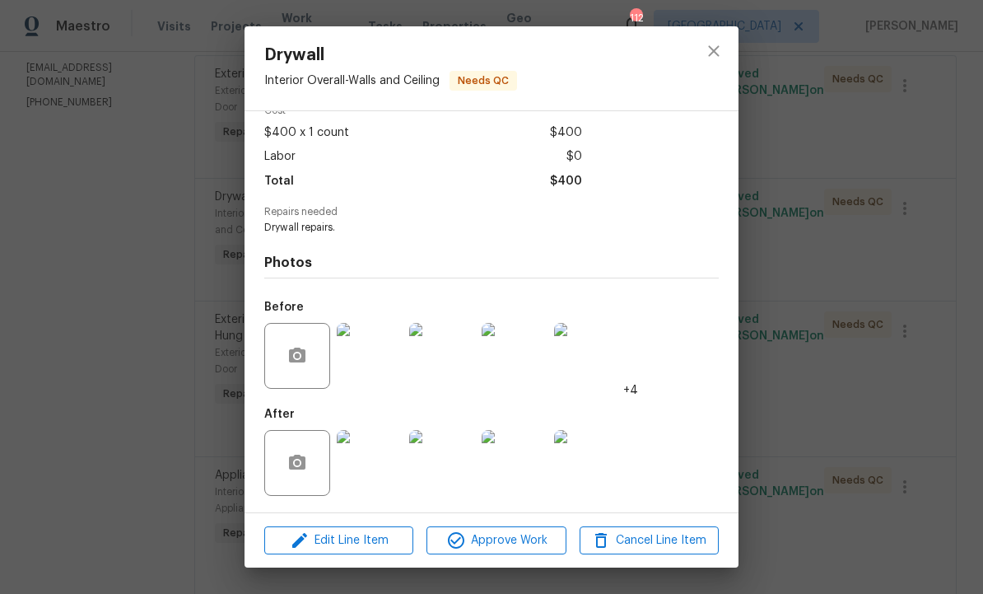
scroll to position [86, 0]
click at [529, 538] on span "Approve Work" at bounding box center [495, 540] width 129 height 21
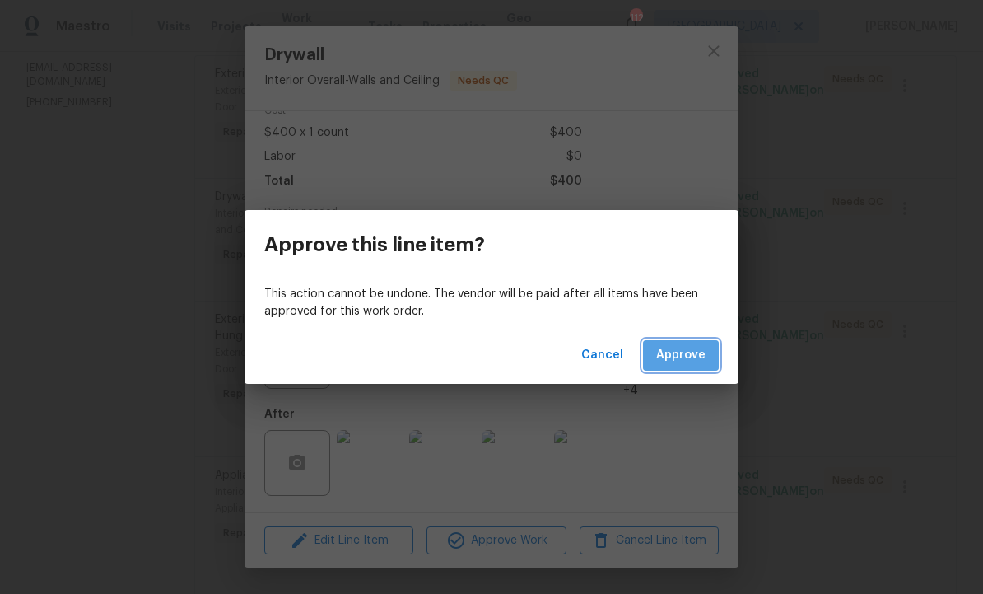
click at [685, 355] on span "Approve" at bounding box center [680, 355] width 49 height 21
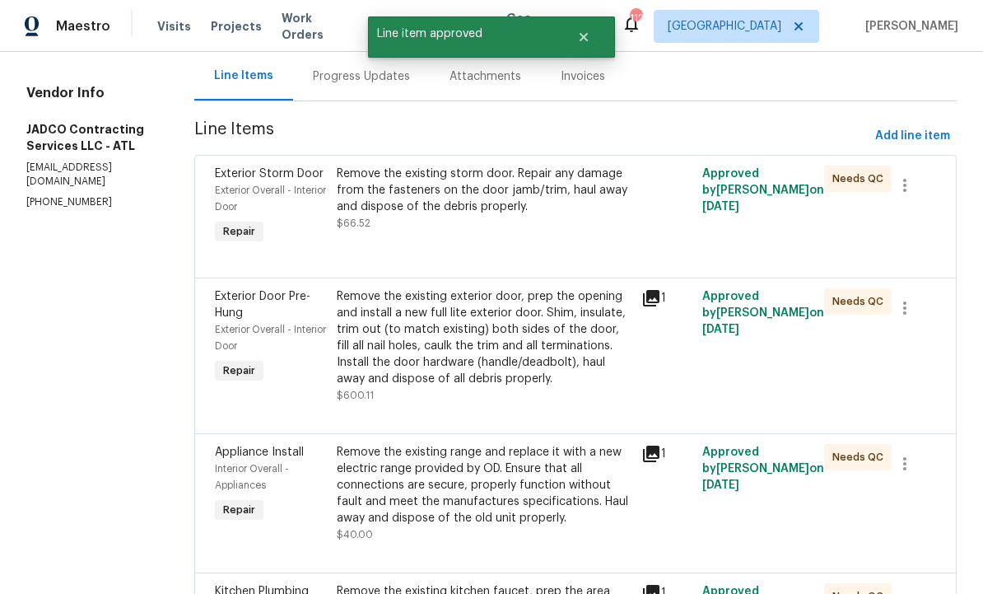
scroll to position [162, 0]
click at [550, 386] on div "Remove the existing exterior door, prep the opening and install a new full lite…" at bounding box center [484, 336] width 295 height 99
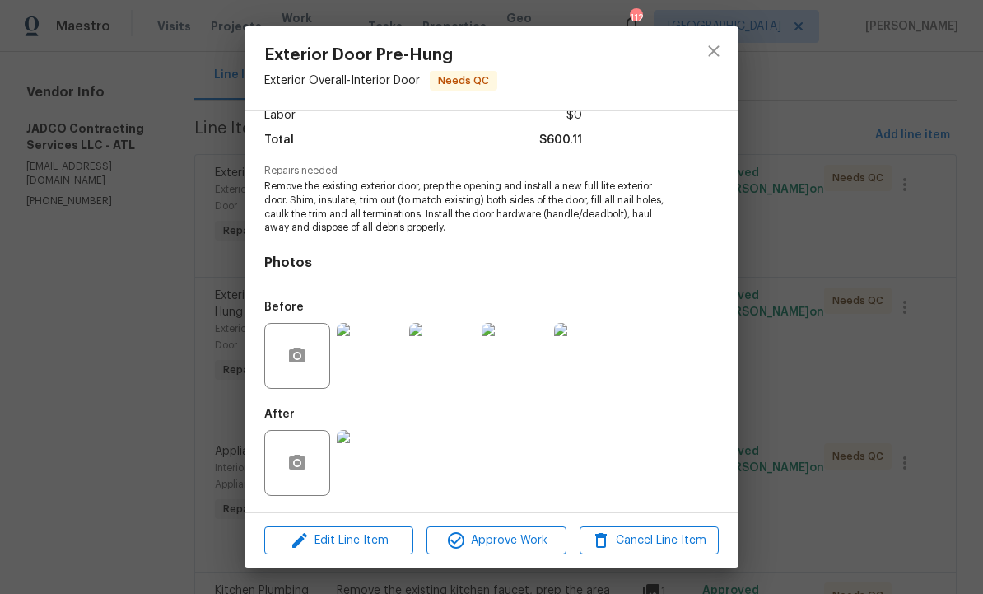
scroll to position [126, 0]
click at [379, 466] on img at bounding box center [370, 463] width 66 height 66
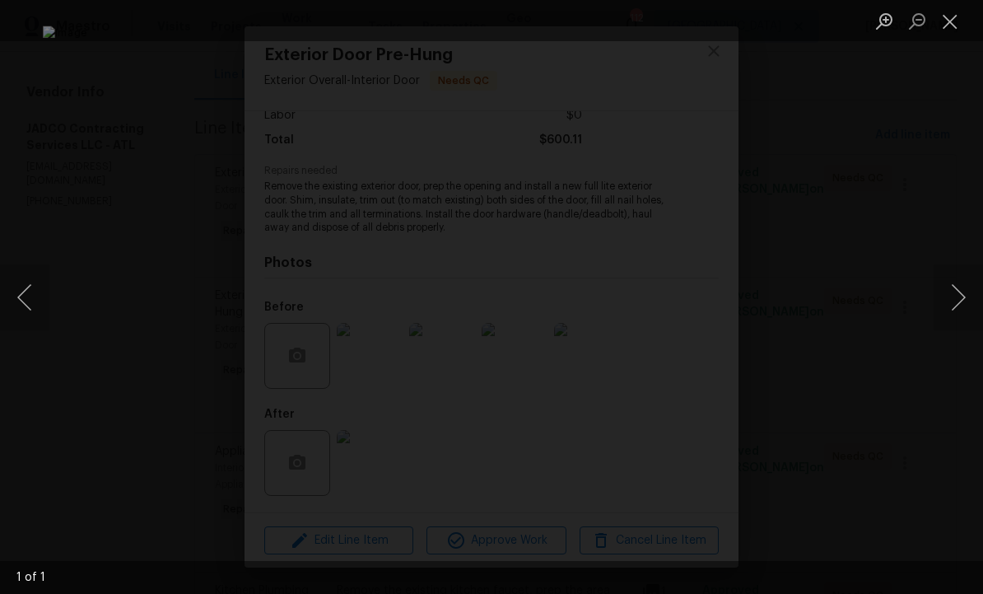
click at [950, 19] on button "Close lightbox" at bounding box center [950, 21] width 33 height 29
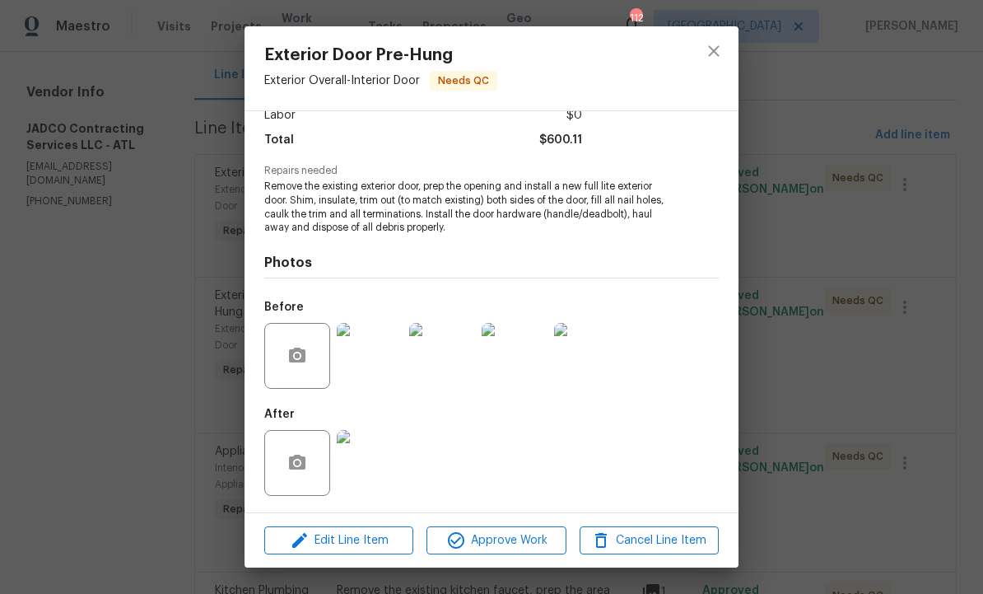
click at [365, 358] on img at bounding box center [370, 356] width 66 height 66
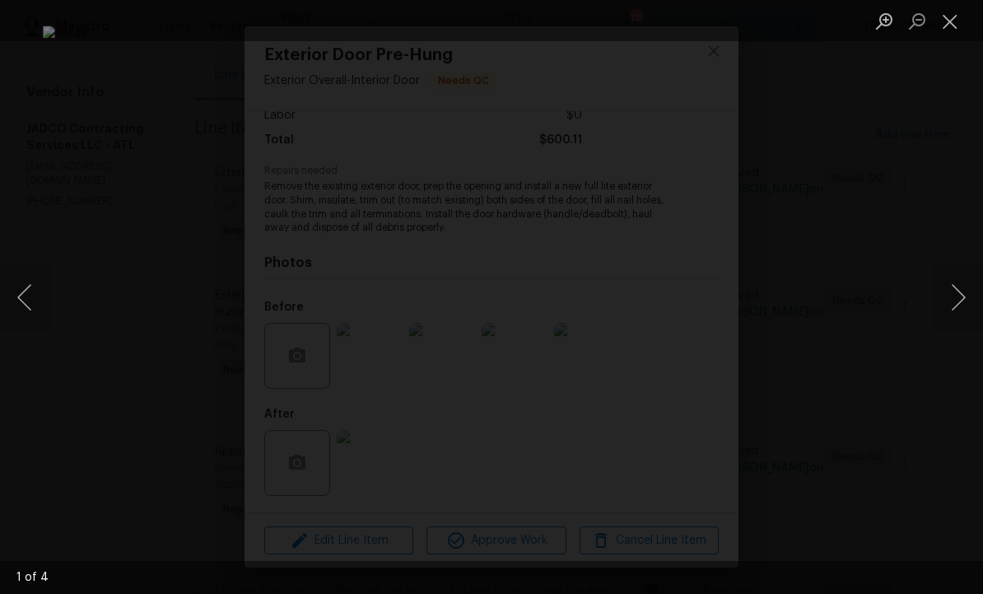
click at [957, 301] on button "Next image" at bounding box center [958, 297] width 49 height 66
click at [949, 310] on button "Next image" at bounding box center [958, 297] width 49 height 66
click at [956, 310] on button "Next image" at bounding box center [958, 297] width 49 height 66
click at [954, 311] on button "Next image" at bounding box center [958, 297] width 49 height 66
click at [953, 309] on button "Next image" at bounding box center [958, 297] width 49 height 66
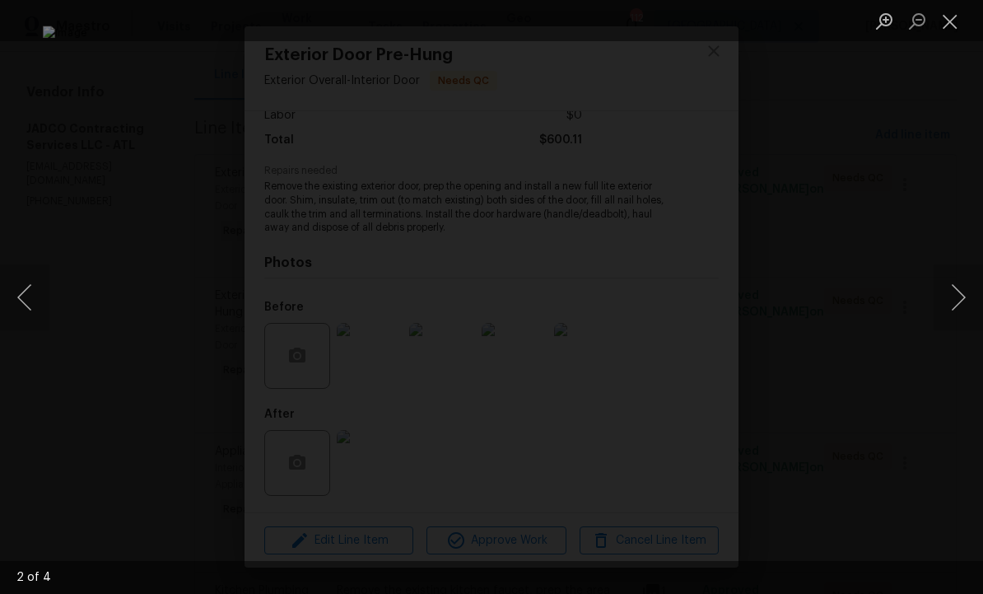
click at [952, 25] on button "Close lightbox" at bounding box center [950, 21] width 33 height 29
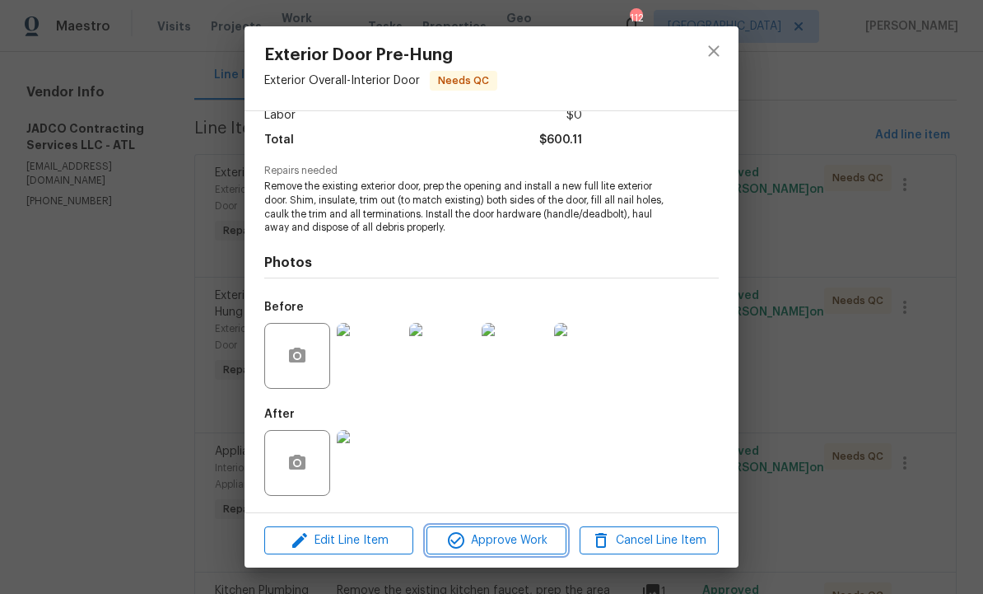
click at [501, 540] on span "Approve Work" at bounding box center [495, 540] width 129 height 21
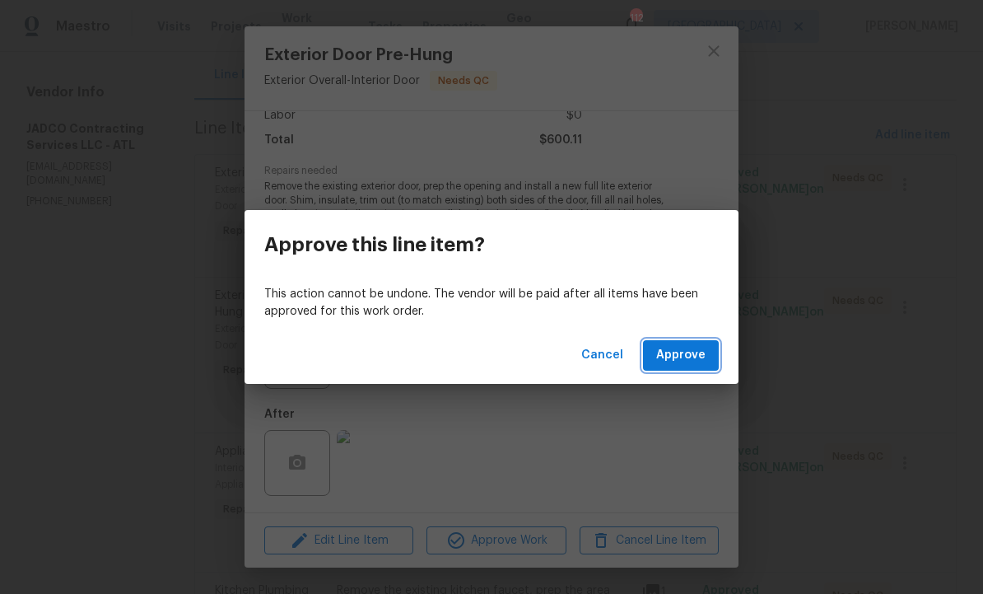
click at [691, 357] on span "Approve" at bounding box center [680, 355] width 49 height 21
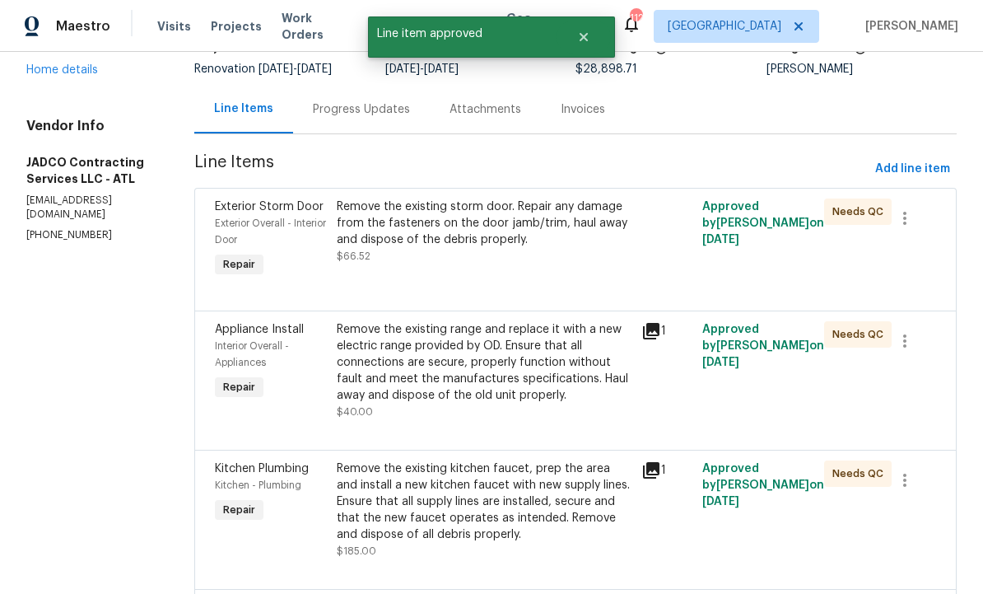
scroll to position [139, 0]
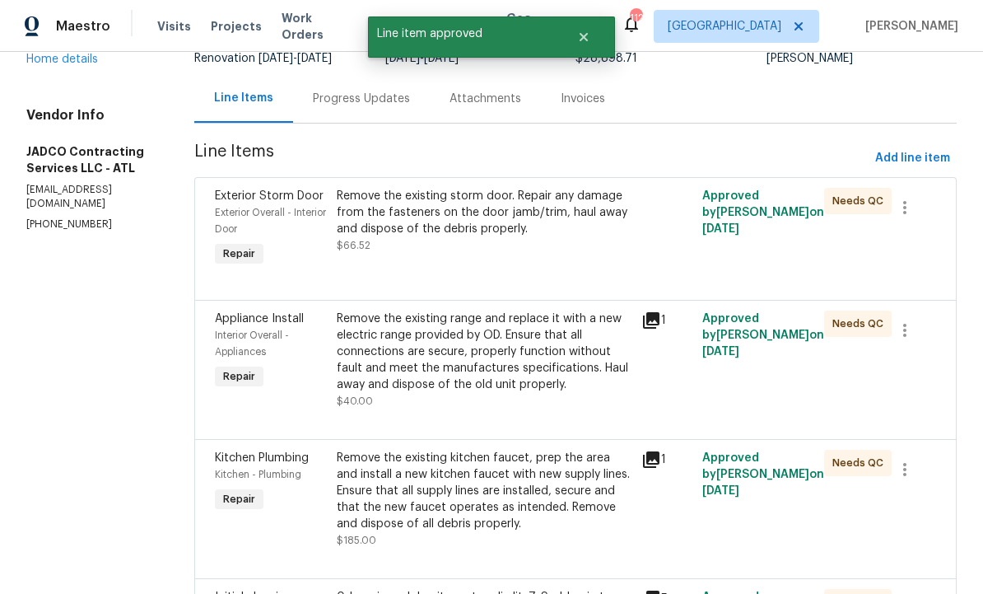
click at [561, 390] on div "Remove the existing range and replace it with a new electric range provided by …" at bounding box center [484, 351] width 295 height 82
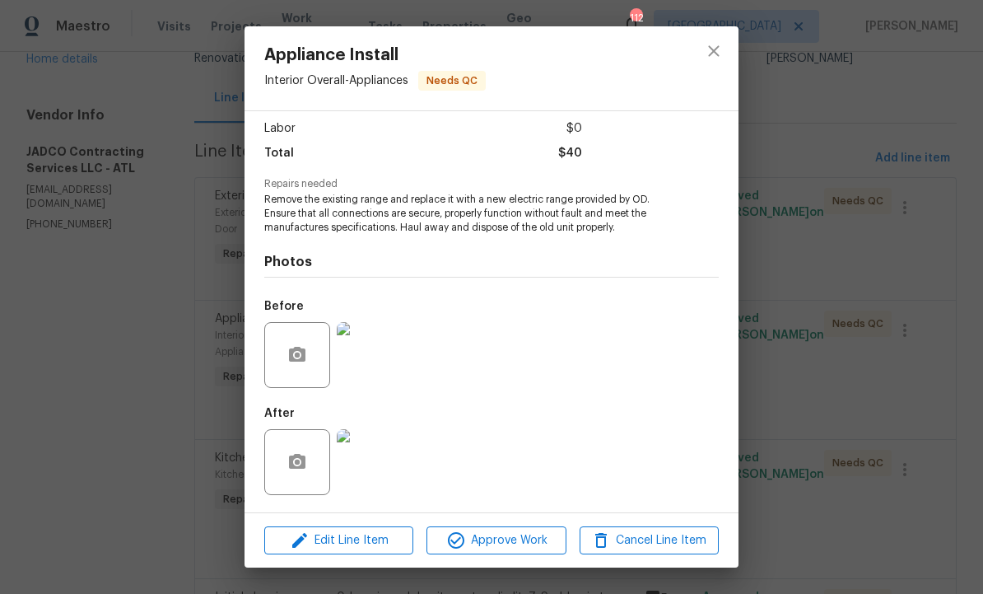
scroll to position [113, 0]
click at [386, 461] on img at bounding box center [370, 462] width 66 height 66
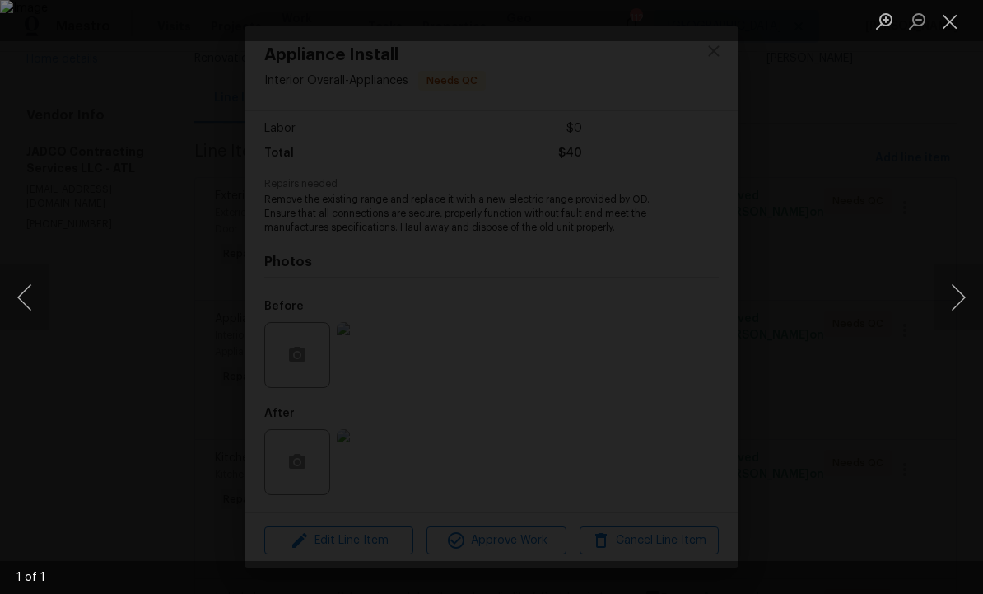
click at [945, 35] on button "Close lightbox" at bounding box center [950, 21] width 33 height 29
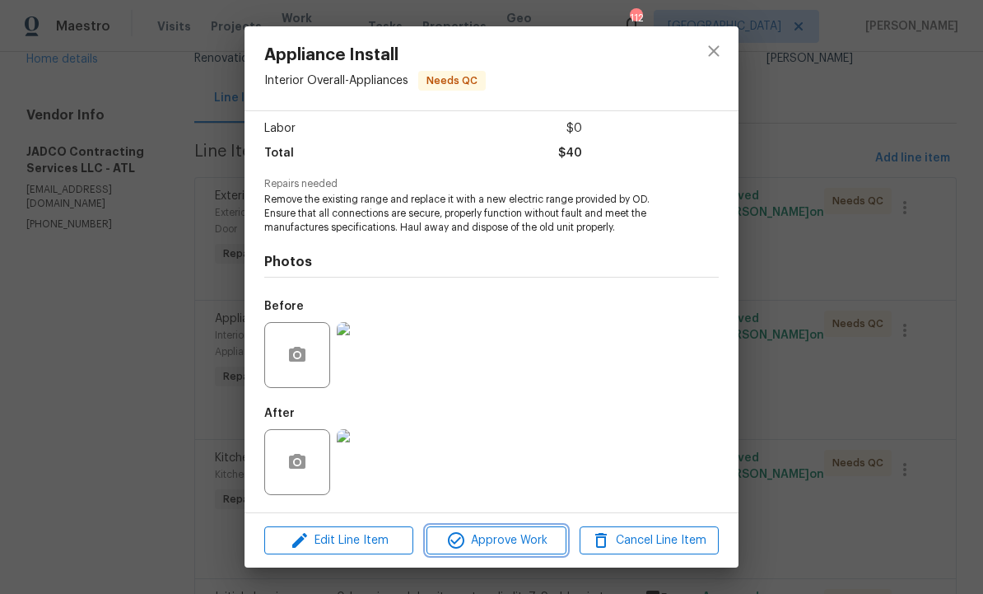
click at [496, 543] on span "Approve Work" at bounding box center [495, 540] width 129 height 21
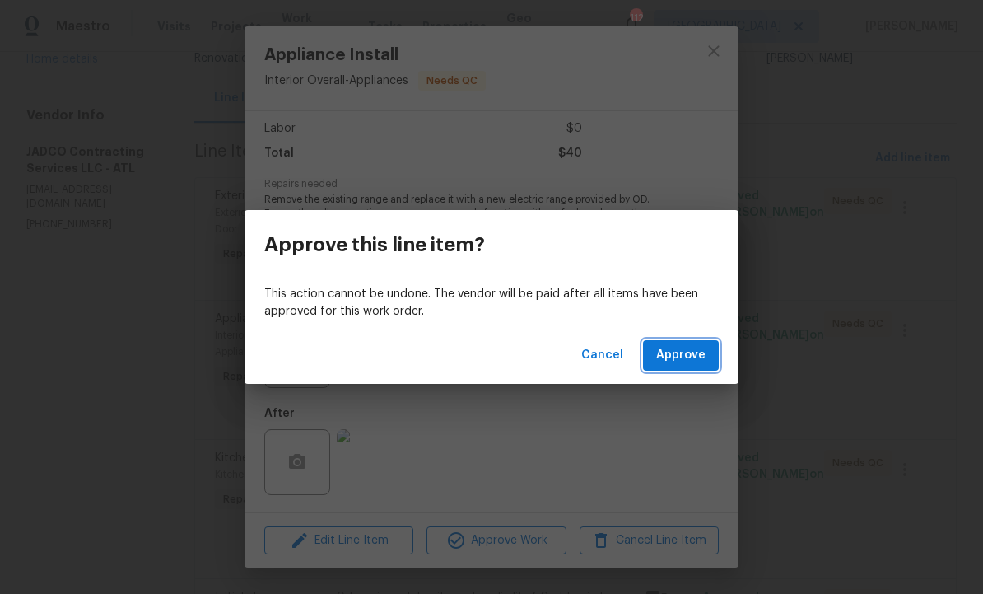
click at [672, 353] on span "Approve" at bounding box center [680, 355] width 49 height 21
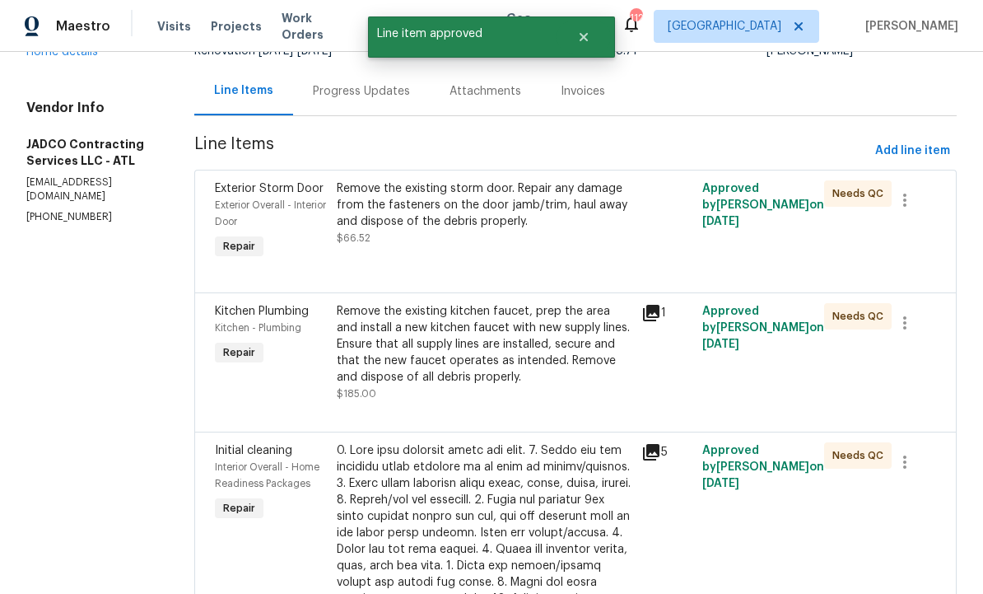
scroll to position [151, 0]
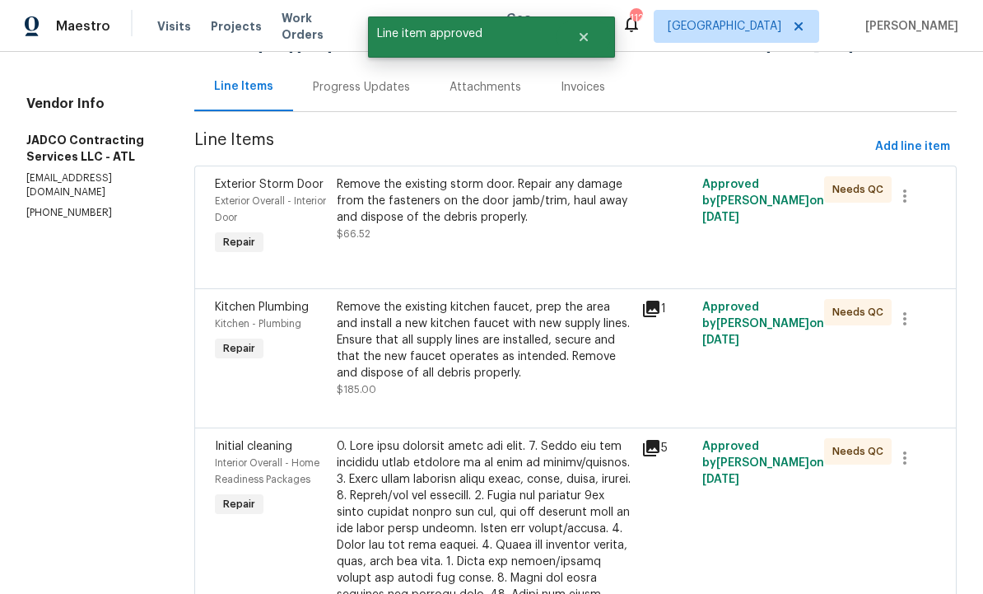
click at [547, 381] on div "Remove the existing kitchen faucet, prep the area and install a new kitchen fau…" at bounding box center [484, 340] width 295 height 82
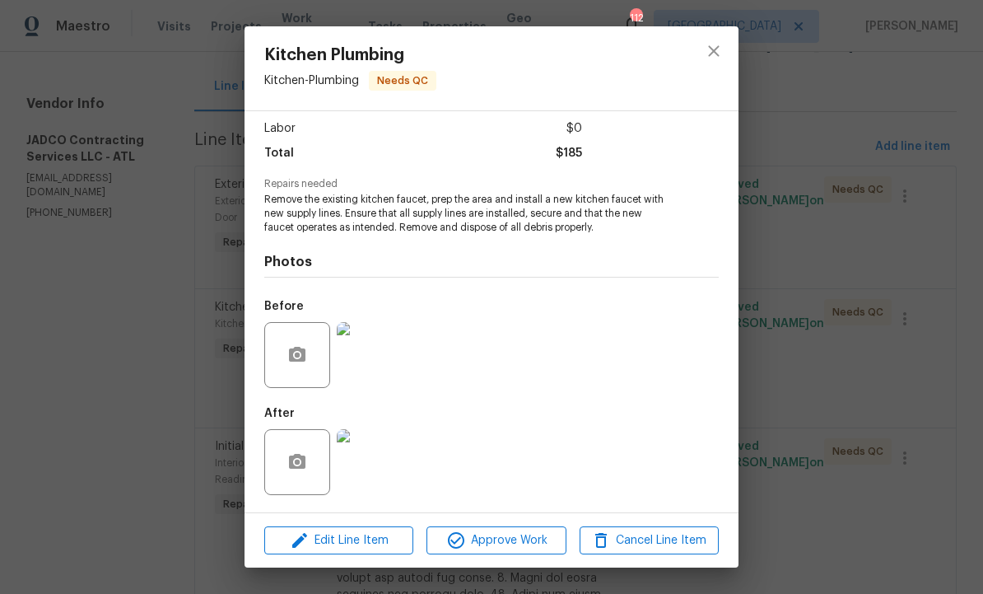
scroll to position [113, 0]
click at [497, 539] on span "Approve Work" at bounding box center [495, 540] width 129 height 21
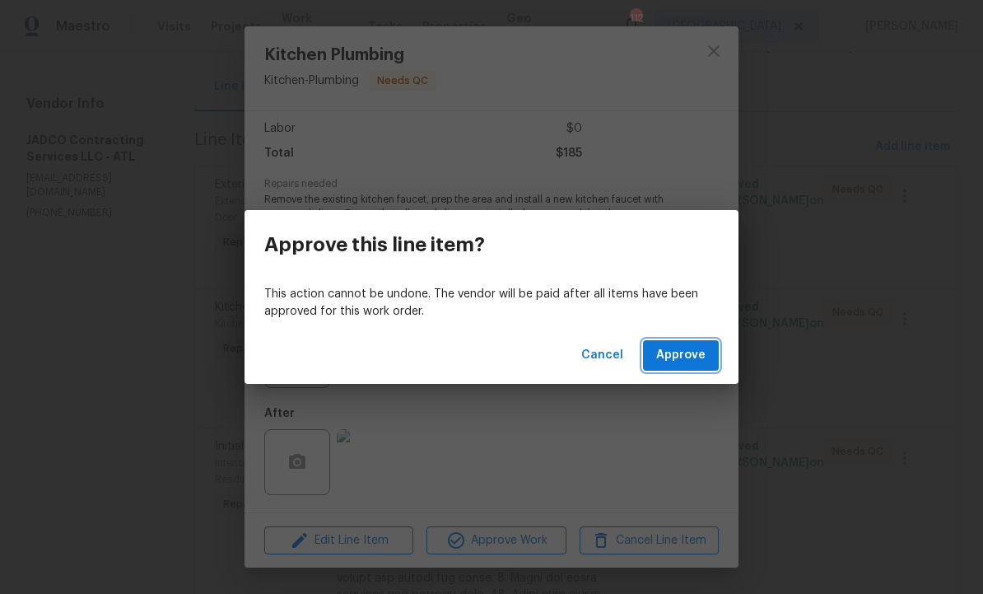
click at [674, 357] on span "Approve" at bounding box center [680, 355] width 49 height 21
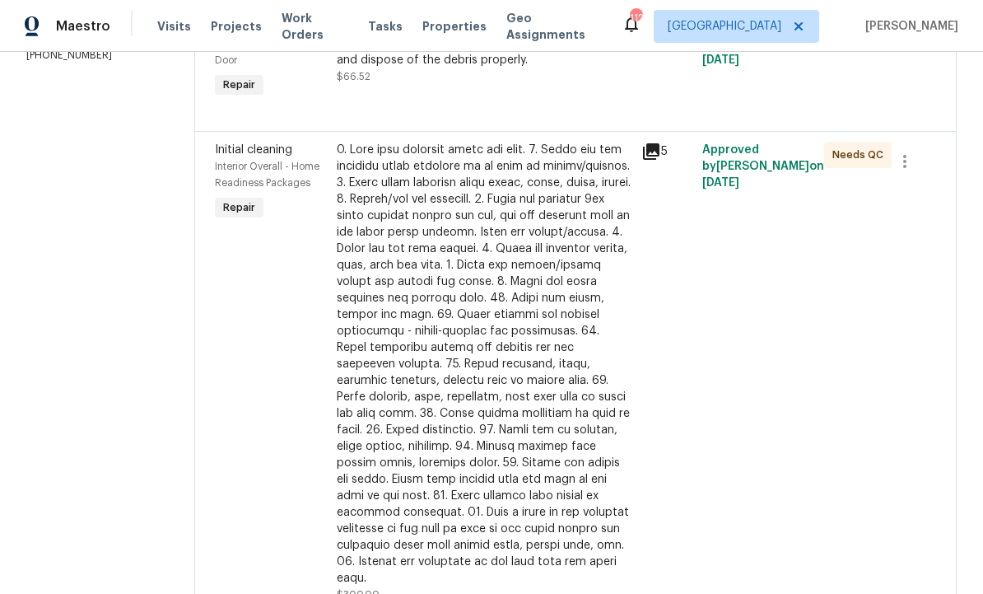
scroll to position [315, 0]
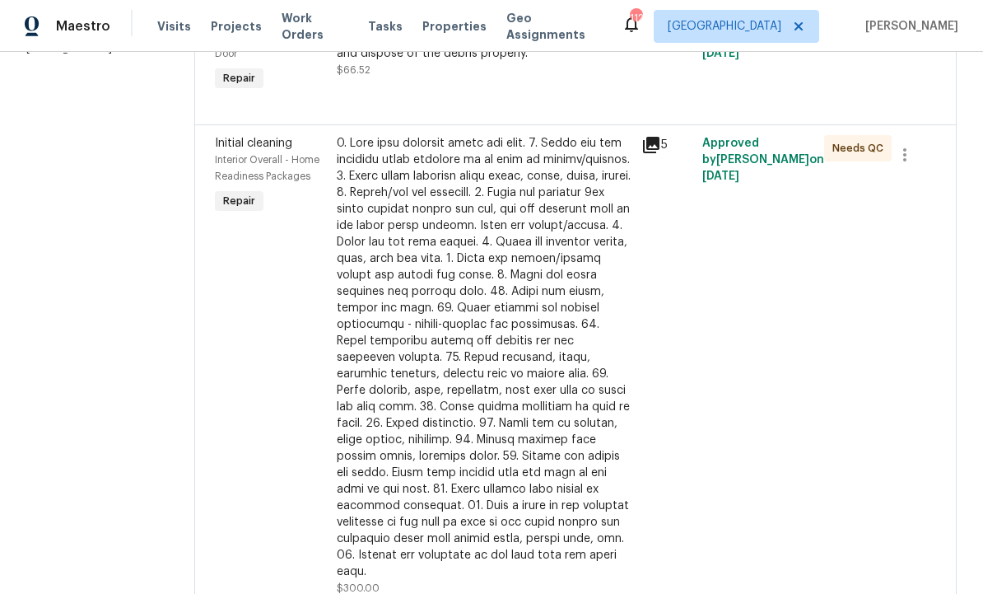
click at [600, 339] on div at bounding box center [484, 357] width 295 height 445
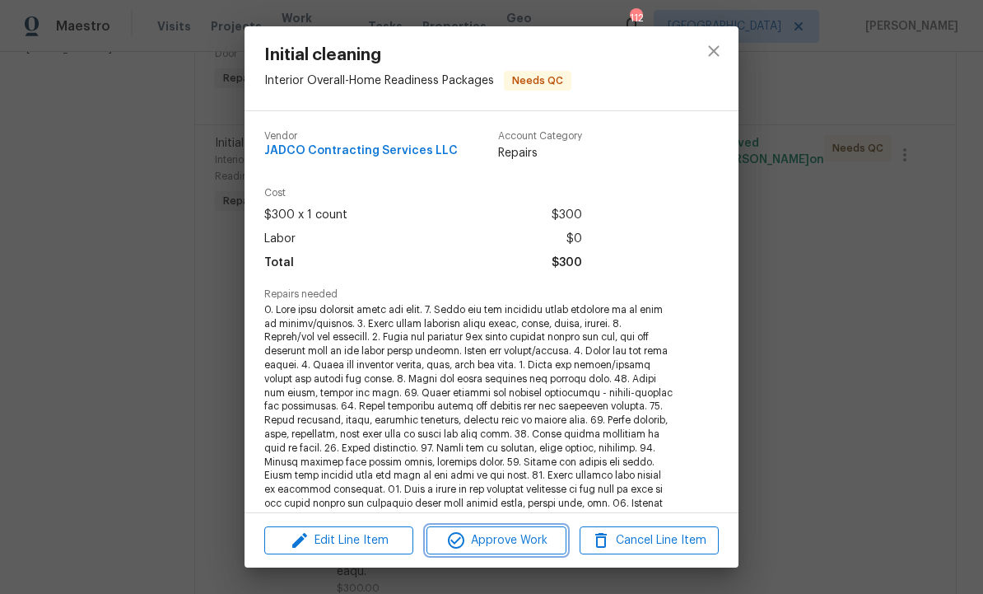
click at [515, 539] on span "Approve Work" at bounding box center [495, 540] width 129 height 21
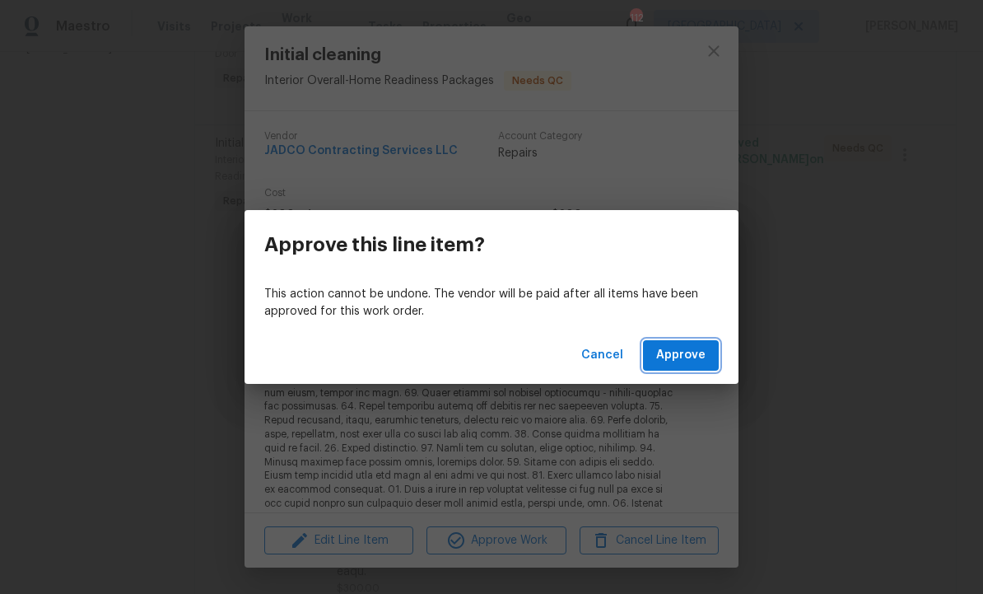
click at [687, 361] on span "Approve" at bounding box center [680, 355] width 49 height 21
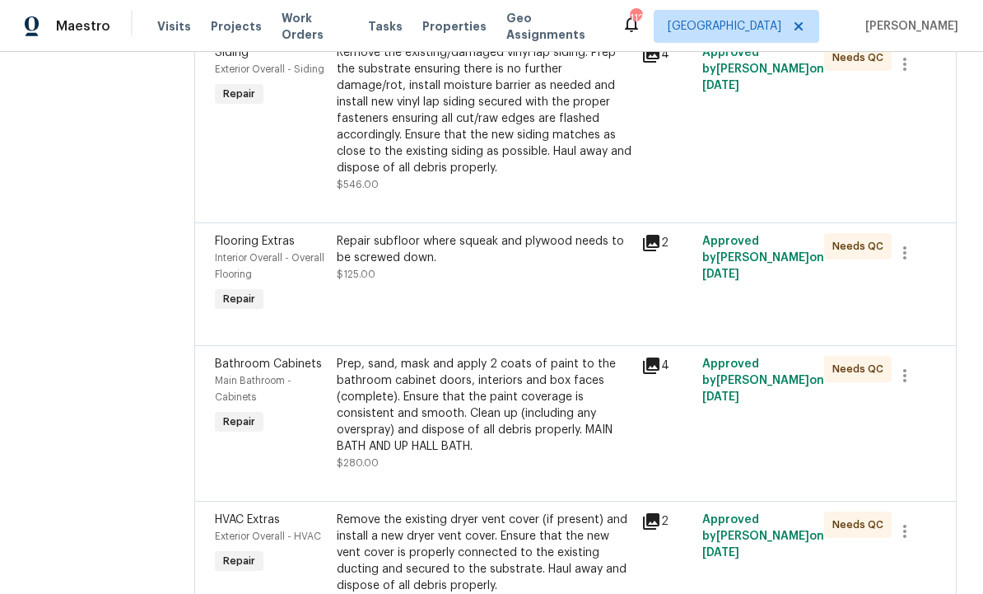
scroll to position [412, 0]
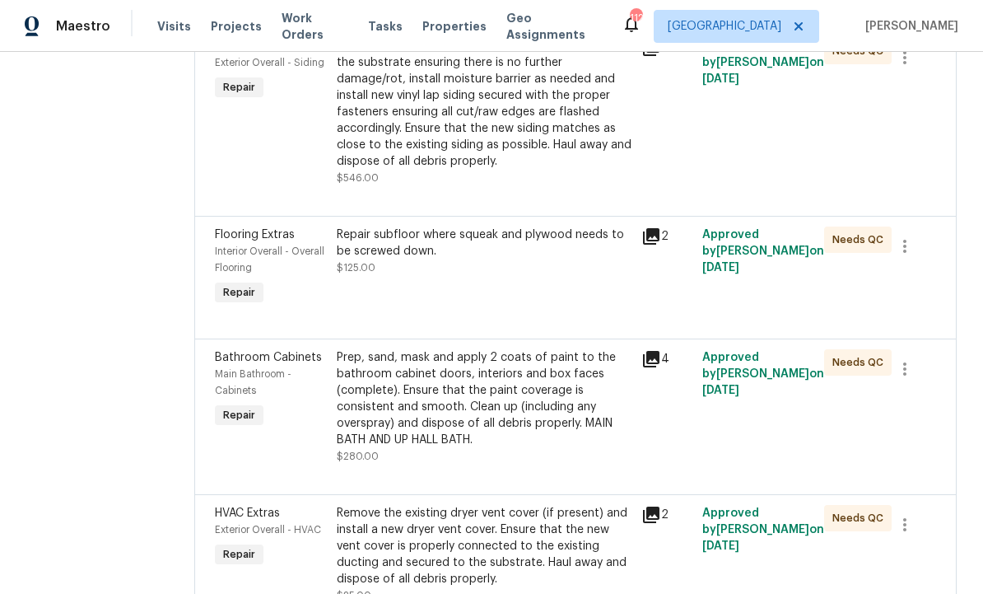
click at [555, 412] on div "Prep, sand, mask and apply 2 coats of paint to the bathroom cabinet doors, inte…" at bounding box center [484, 398] width 295 height 99
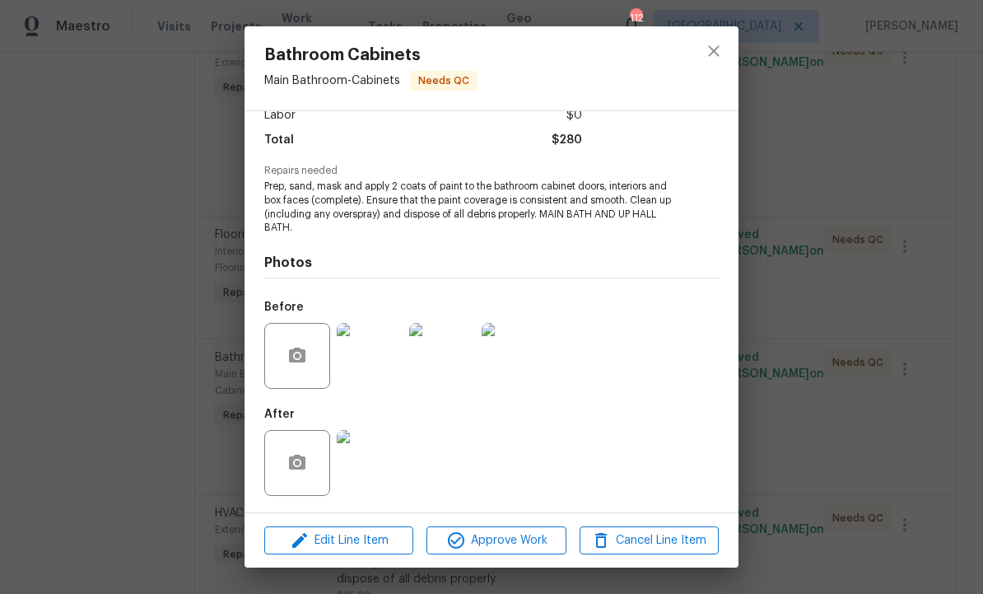
scroll to position [126, 0]
click at [501, 539] on span "Approve Work" at bounding box center [495, 540] width 129 height 21
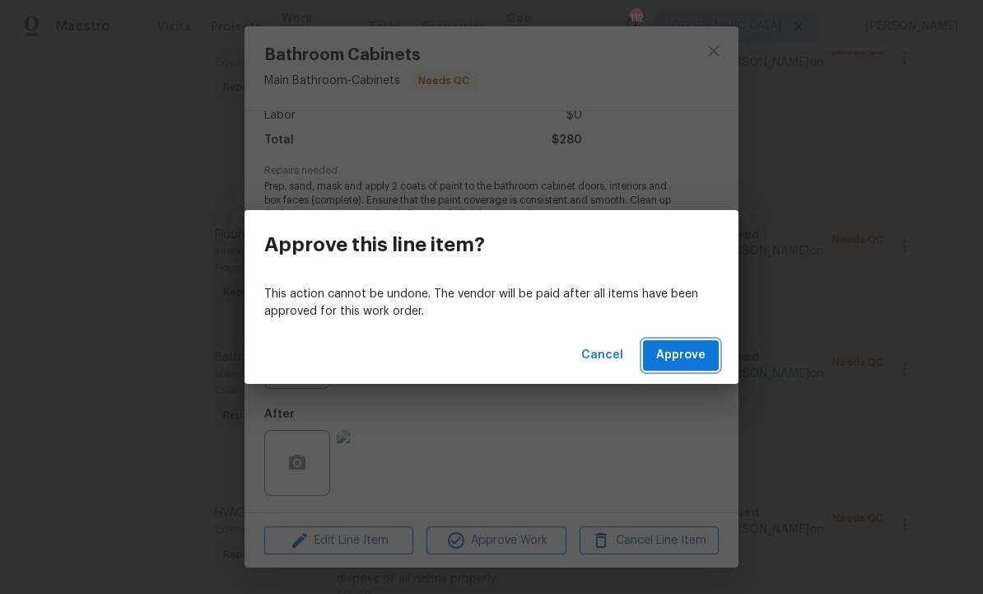
click at [679, 357] on span "Approve" at bounding box center [680, 355] width 49 height 21
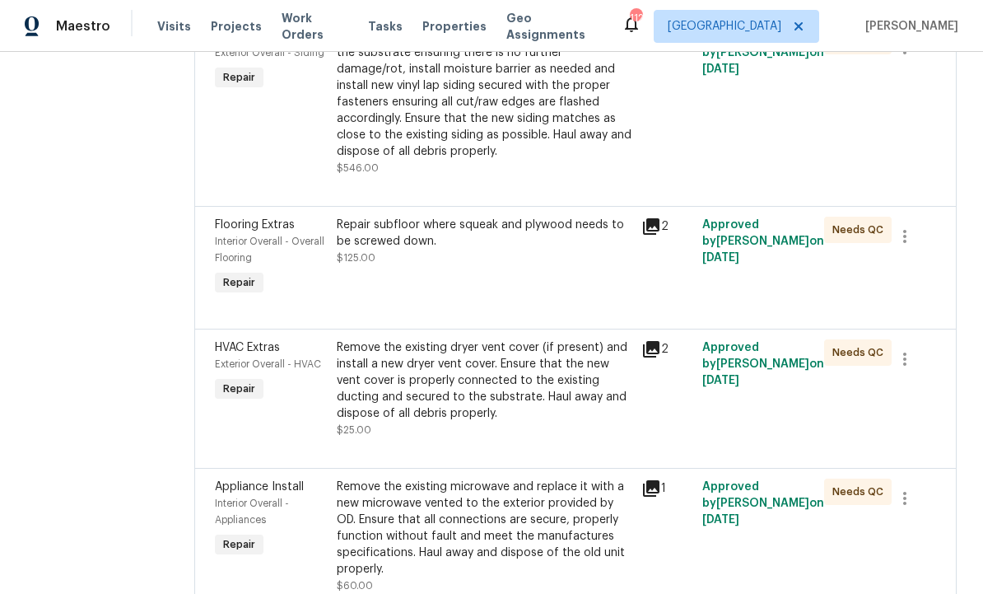
scroll to position [425, 0]
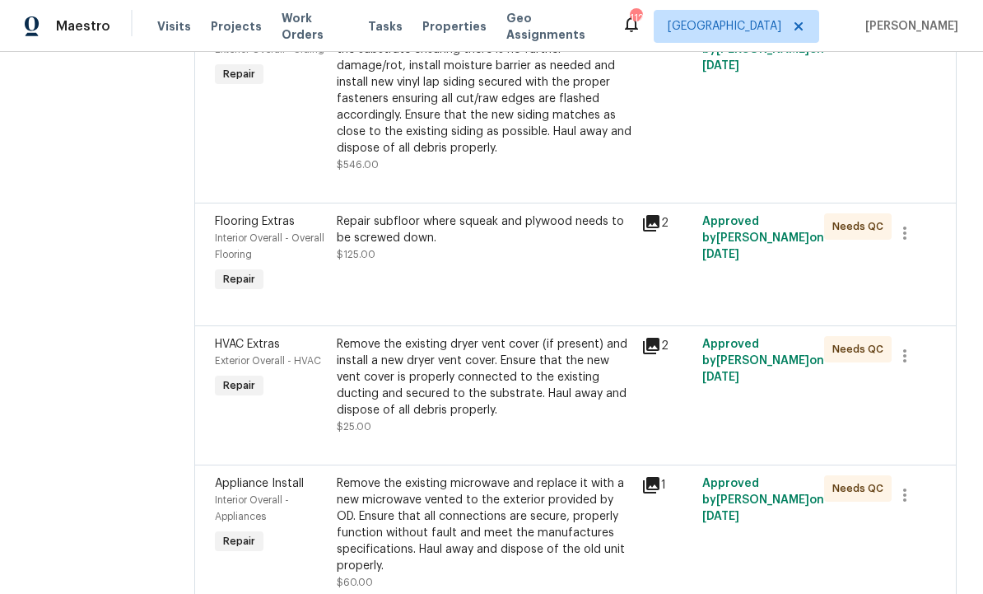
click at [520, 410] on div "Remove the existing dryer vent cover (if present) and install a new dryer vent …" at bounding box center [484, 377] width 295 height 82
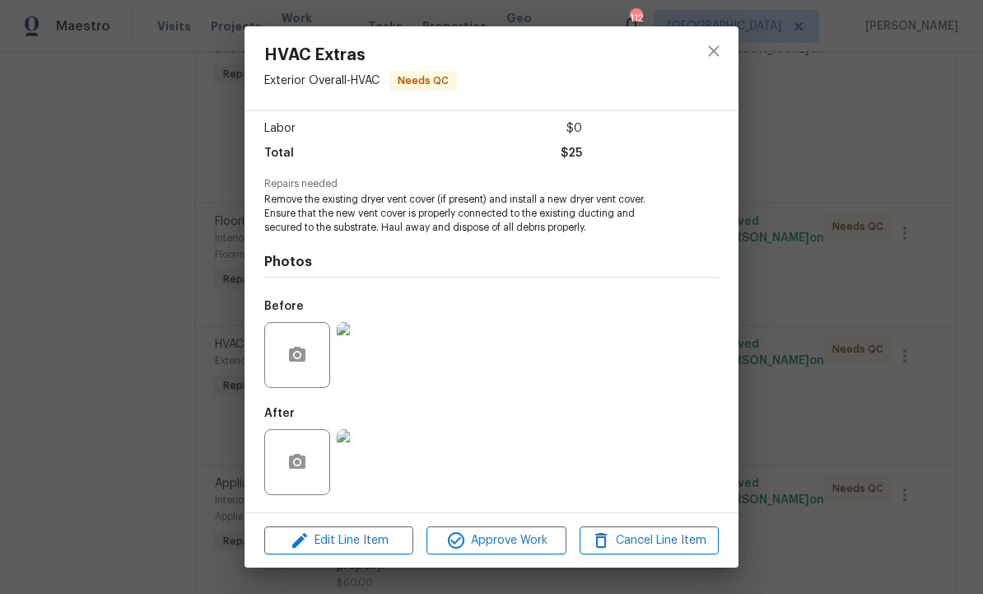
scroll to position [113, 0]
click at [506, 535] on span "Approve Work" at bounding box center [495, 540] width 129 height 21
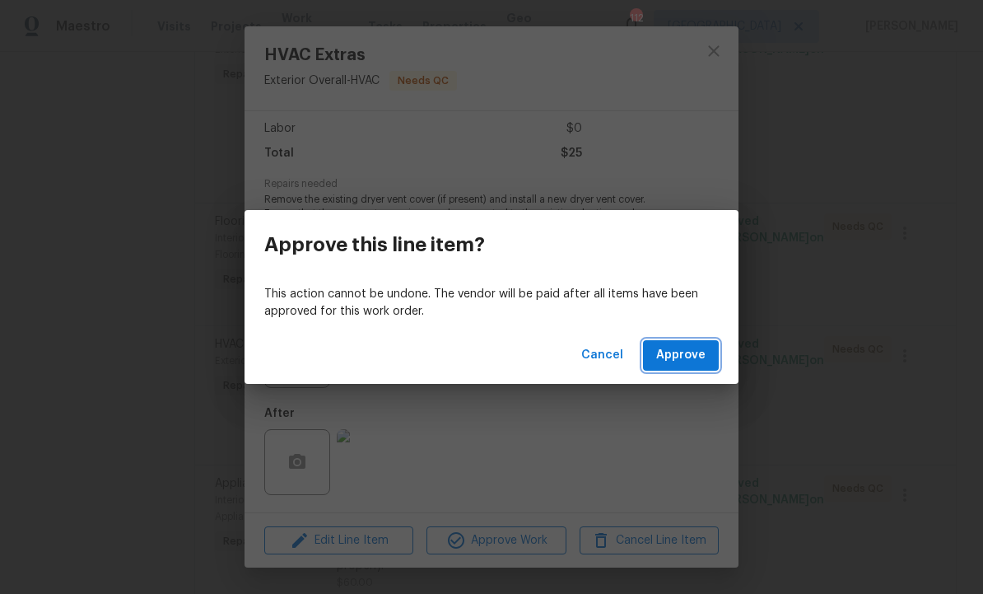
click at [673, 350] on span "Approve" at bounding box center [680, 355] width 49 height 21
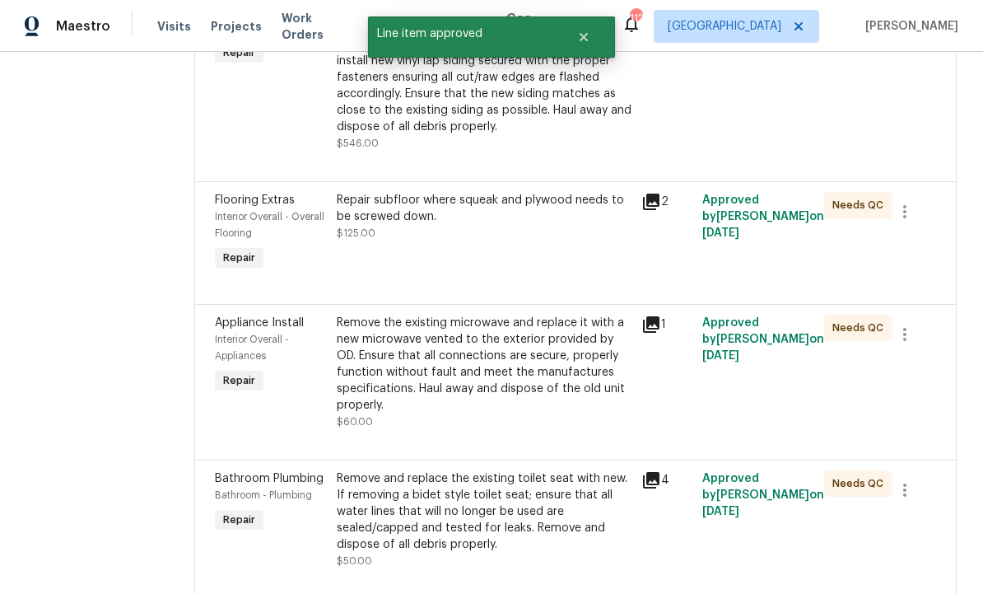
scroll to position [448, 0]
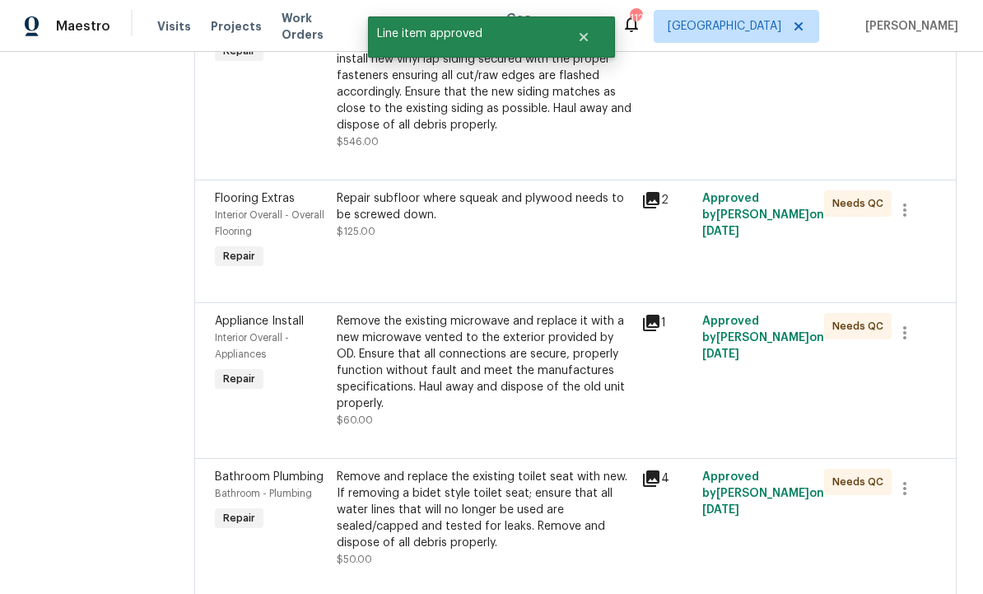
click at [562, 380] on div "Remove the existing microwave and replace it with a new microwave vented to the…" at bounding box center [484, 362] width 295 height 99
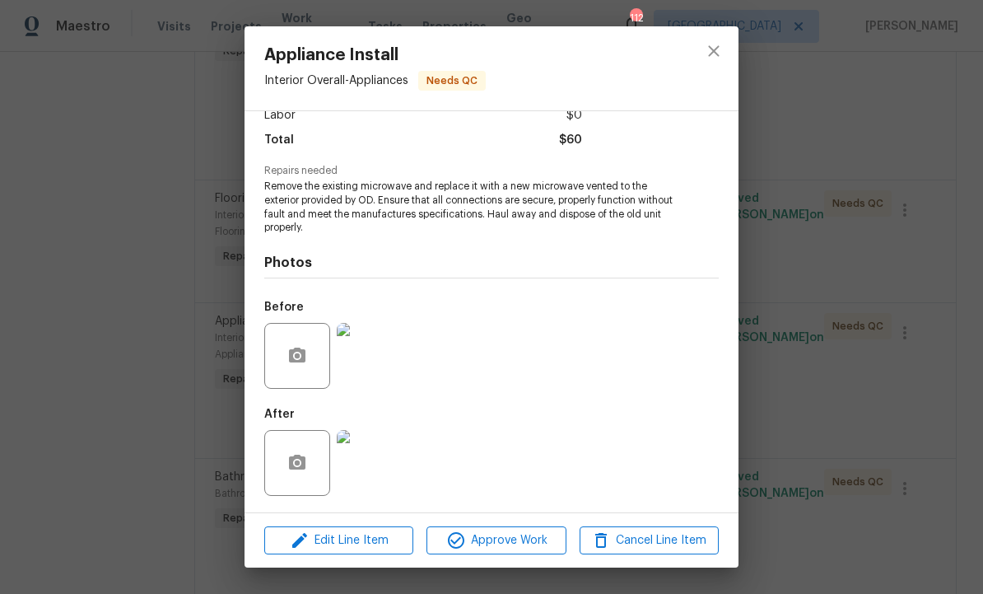
scroll to position [126, 0]
click at [509, 538] on span "Approve Work" at bounding box center [495, 540] width 129 height 21
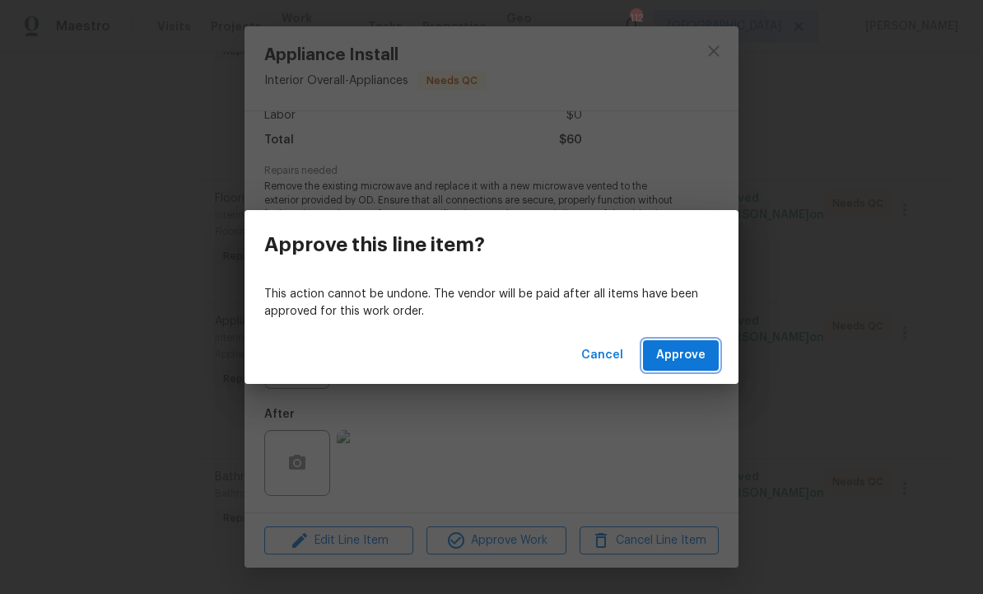
click at [683, 346] on span "Approve" at bounding box center [680, 355] width 49 height 21
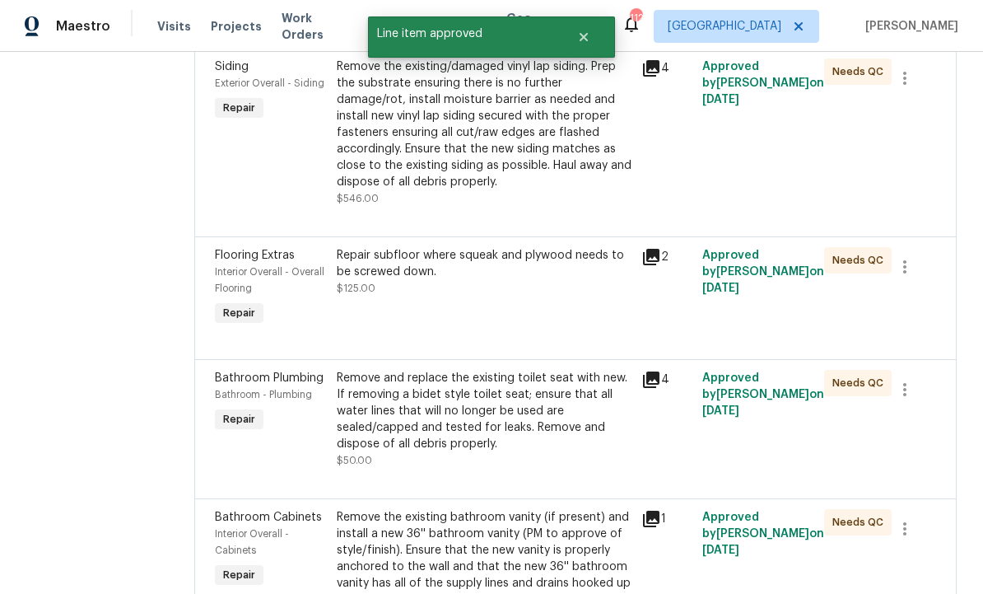
scroll to position [394, 0]
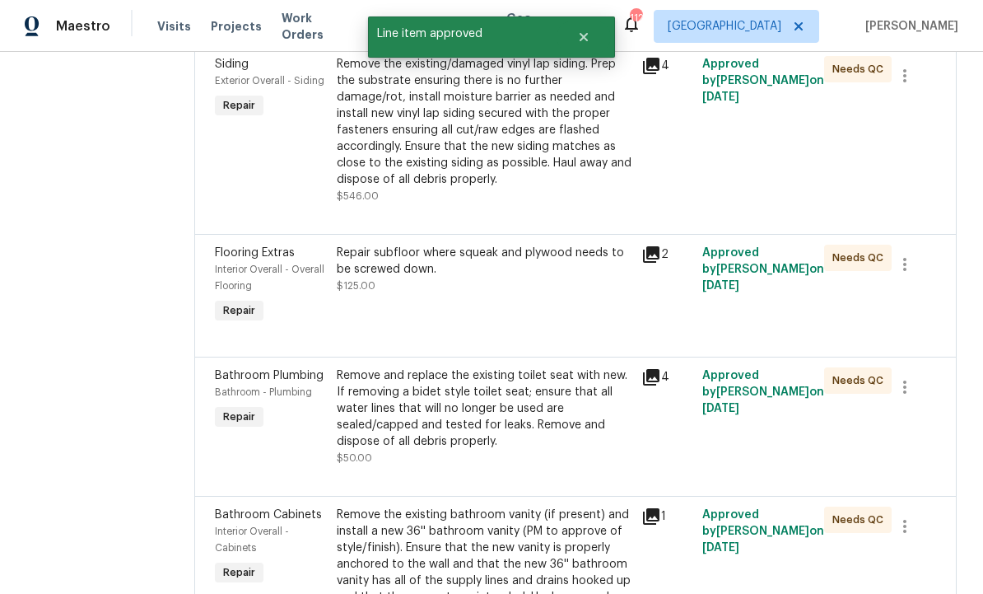
click at [543, 436] on div "Remove and replace the existing toilet seat with new. If removing a bidet style…" at bounding box center [484, 408] width 295 height 82
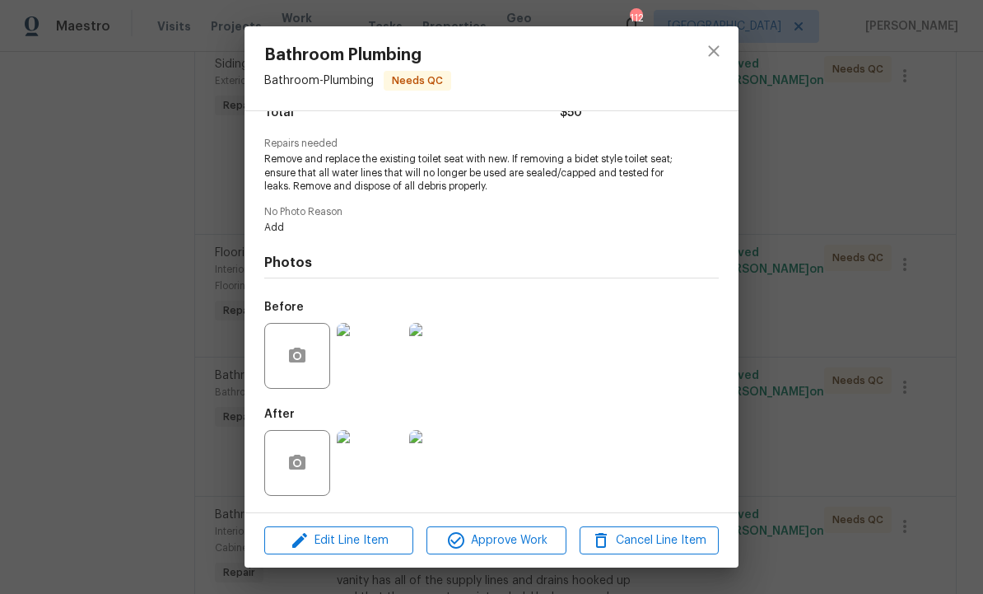
scroll to position [154, 0]
click at [501, 537] on span "Approve Work" at bounding box center [495, 540] width 129 height 21
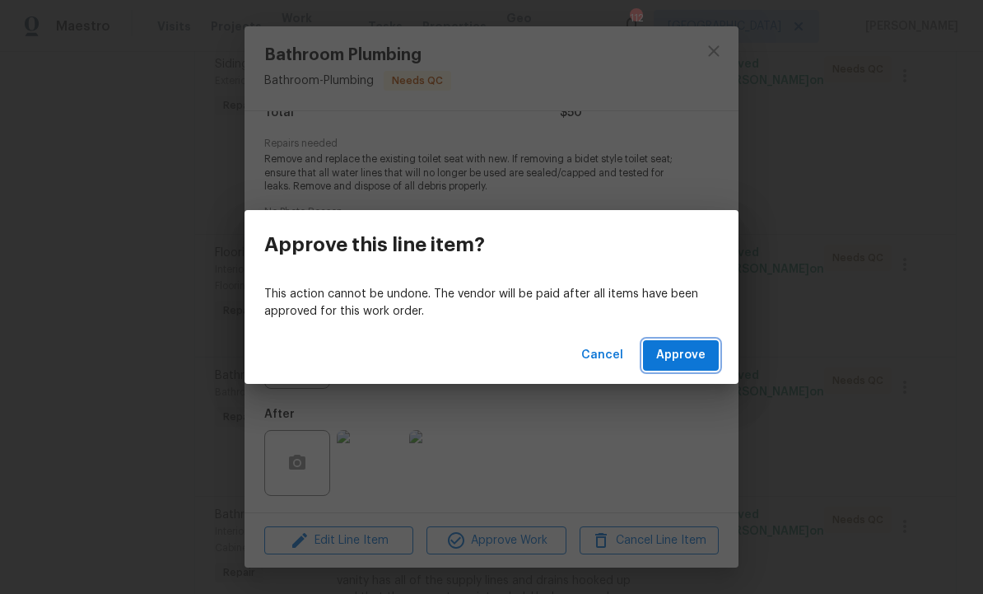
click at [681, 353] on span "Approve" at bounding box center [680, 355] width 49 height 21
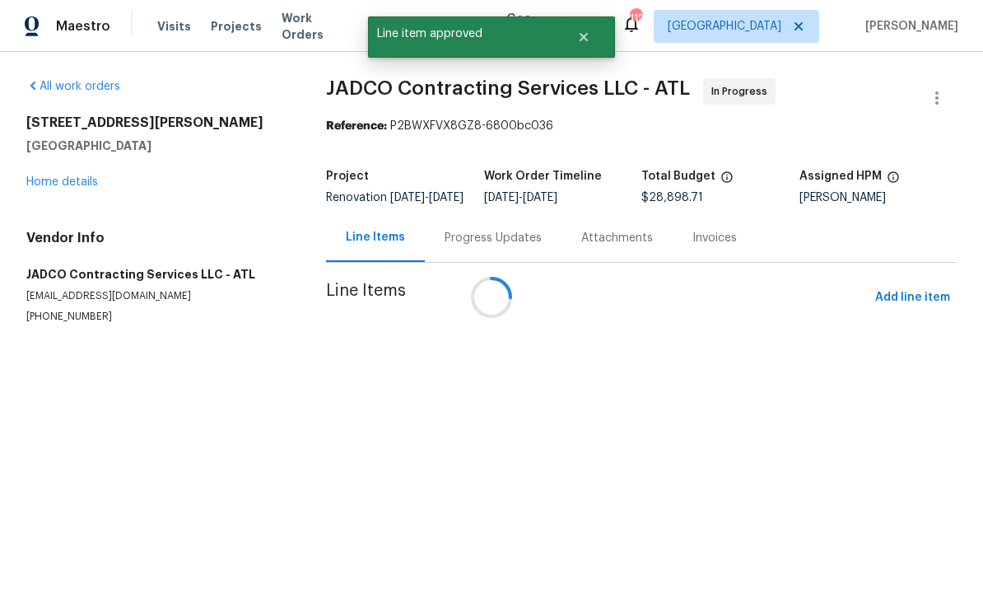
scroll to position [0, 0]
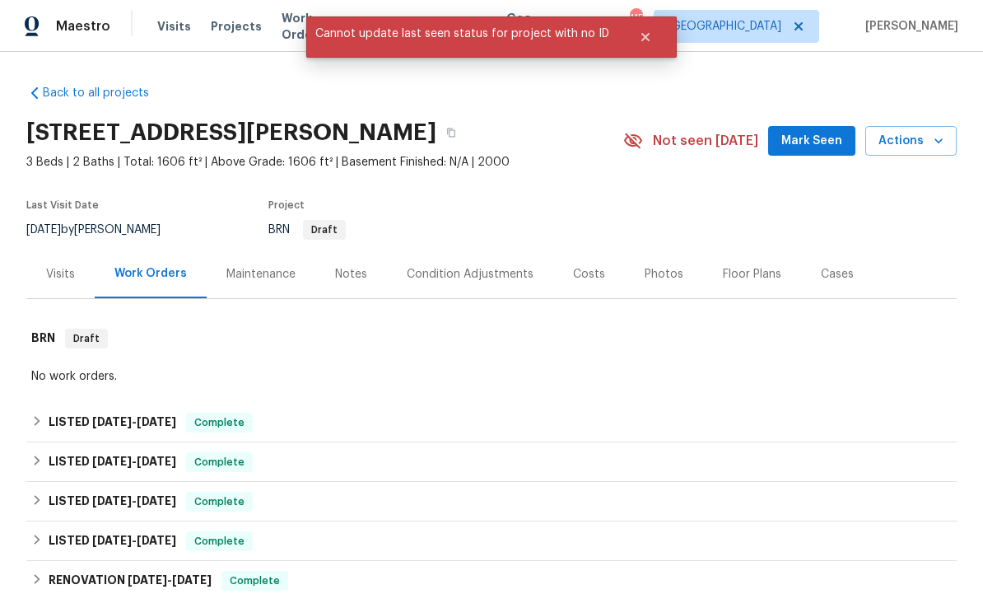
click at [822, 142] on span "Mark Seen" at bounding box center [811, 141] width 61 height 21
click at [802, 138] on span "Mark Seen" at bounding box center [811, 141] width 61 height 21
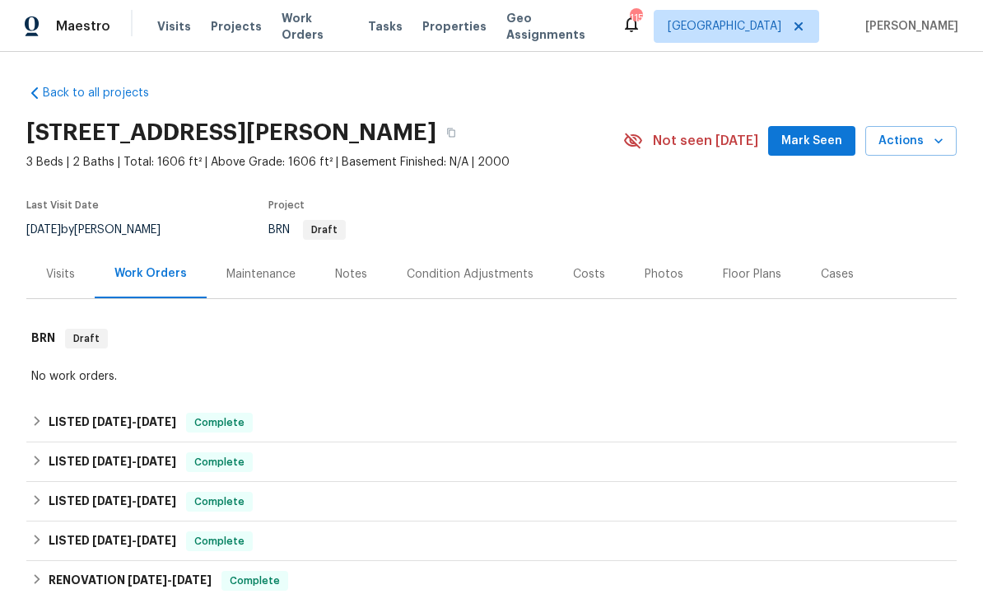
click at [810, 135] on span "Mark Seen" at bounding box center [811, 141] width 61 height 21
click at [812, 139] on span "Mark Seen" at bounding box center [811, 141] width 61 height 21
click at [809, 136] on span "Mark Seen" at bounding box center [811, 141] width 61 height 21
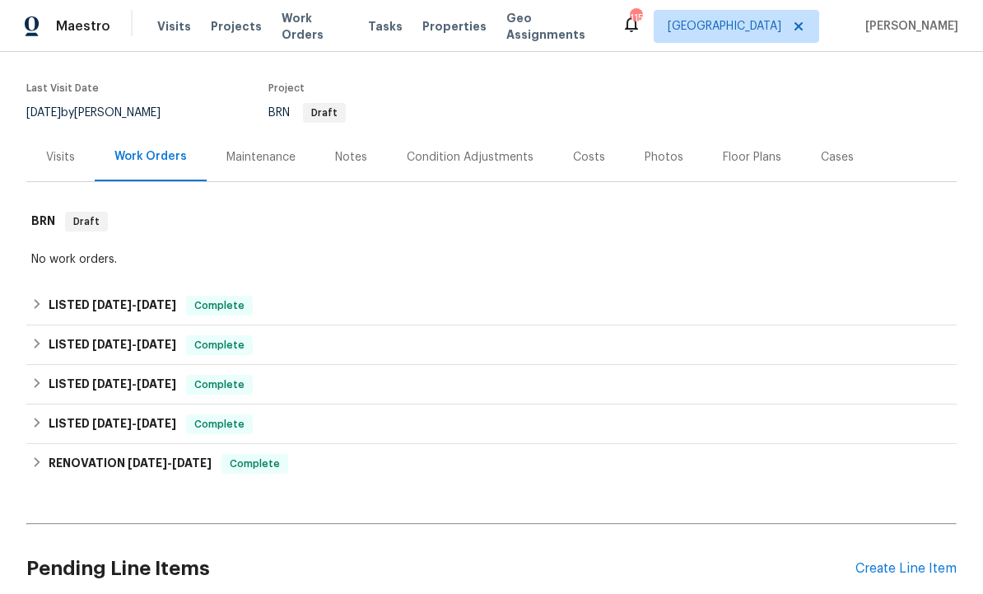
scroll to position [118, 0]
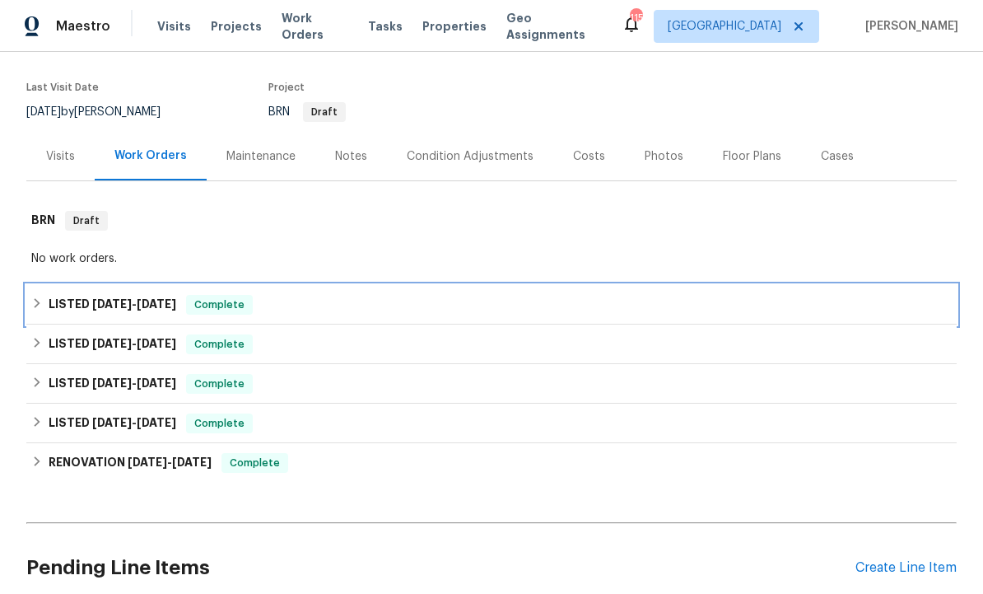
click at [171, 305] on span "9/15/25" at bounding box center [157, 304] width 40 height 12
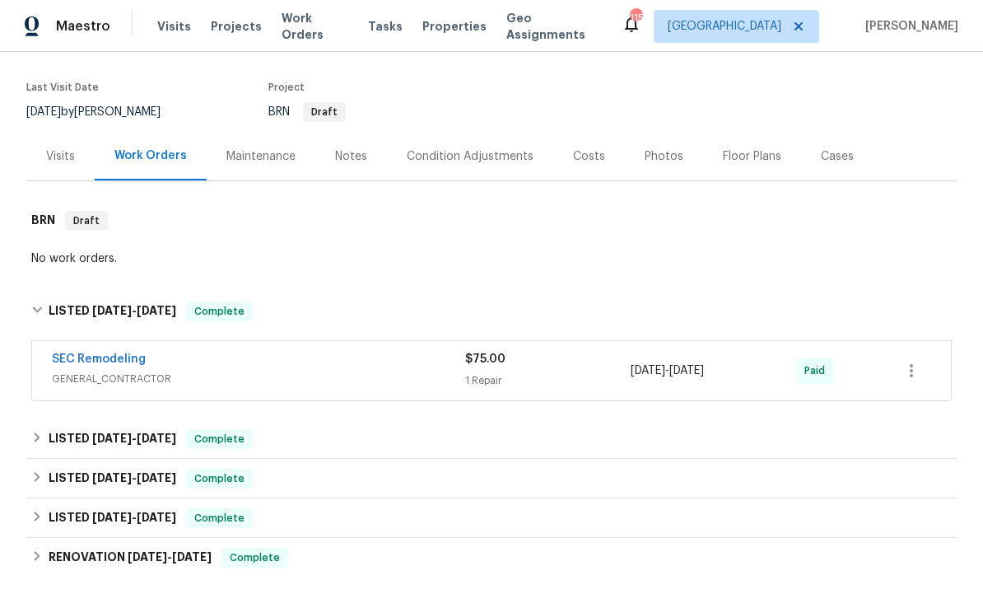
click at [139, 353] on link "SEC Remodeling" at bounding box center [99, 359] width 94 height 12
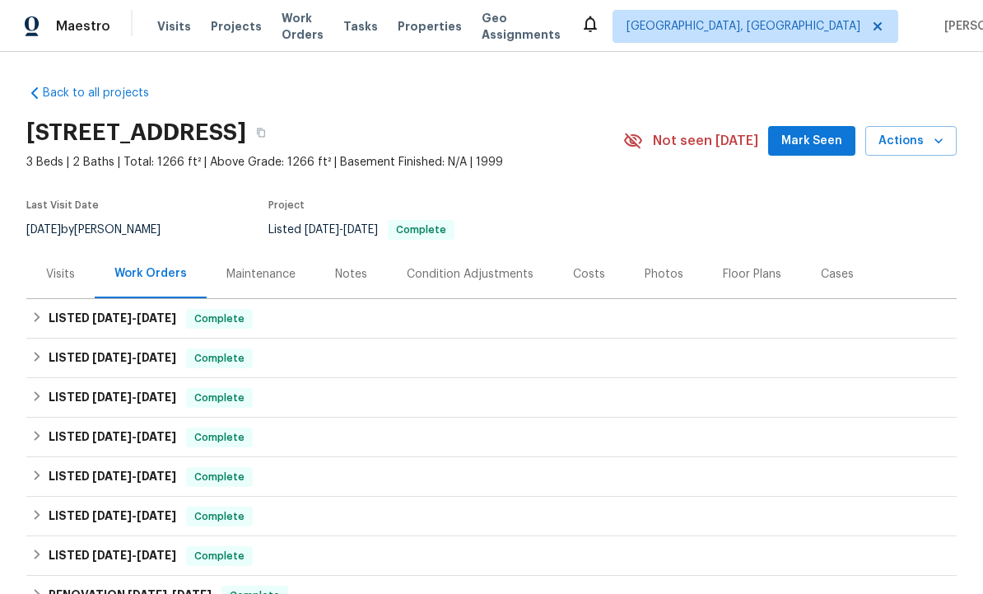
click at [62, 269] on div "Visits" at bounding box center [60, 274] width 29 height 16
